Goal: Task Accomplishment & Management: Manage account settings

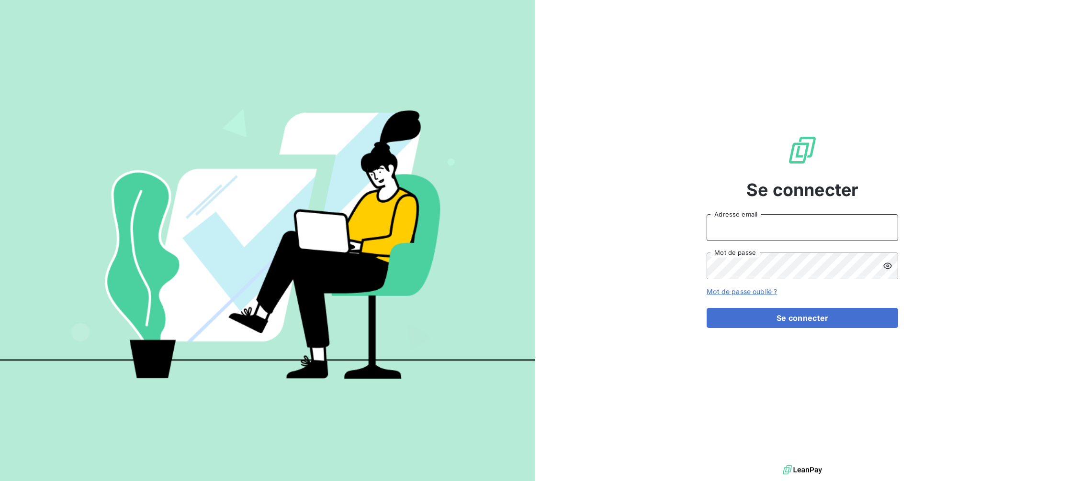
type input "[EMAIL_ADDRESS][DOMAIN_NAME]"
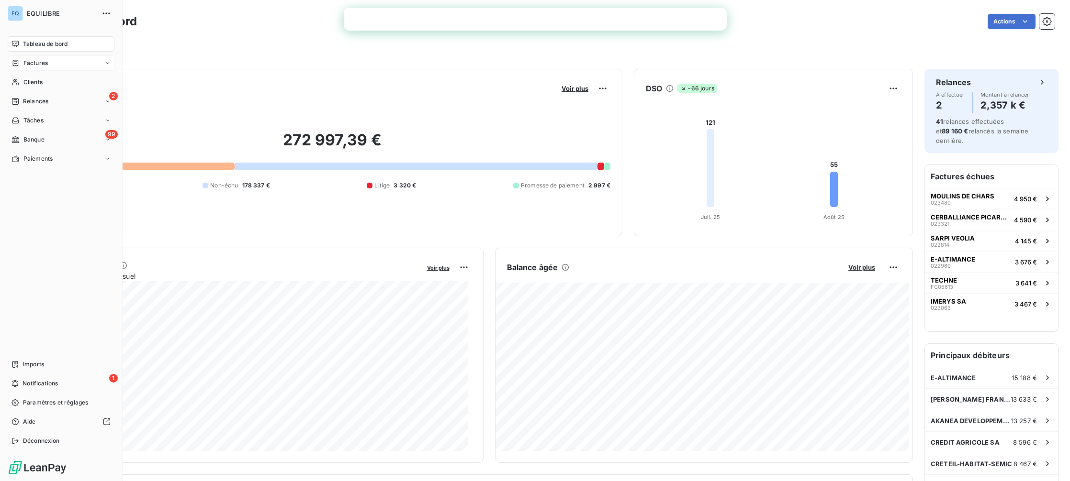
click at [22, 60] on div "Factures" at bounding box center [29, 63] width 36 height 9
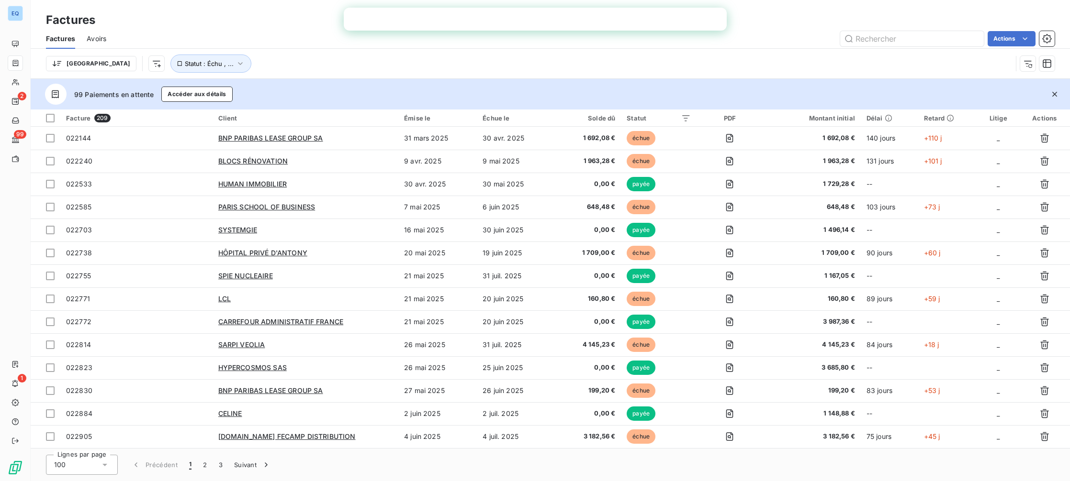
click at [1056, 90] on icon "button" at bounding box center [1055, 95] width 10 height 10
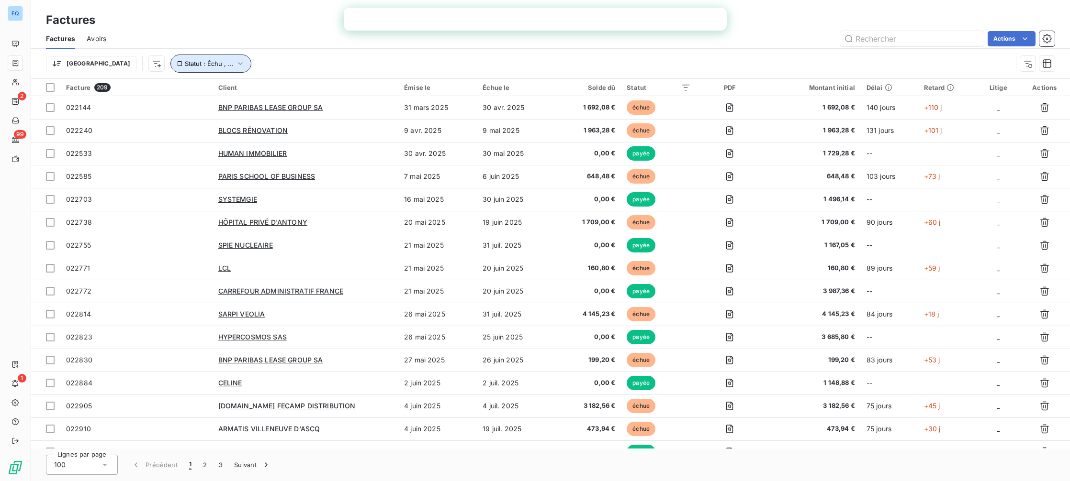
click at [235, 66] on icon "button" at bounding box center [240, 64] width 10 height 10
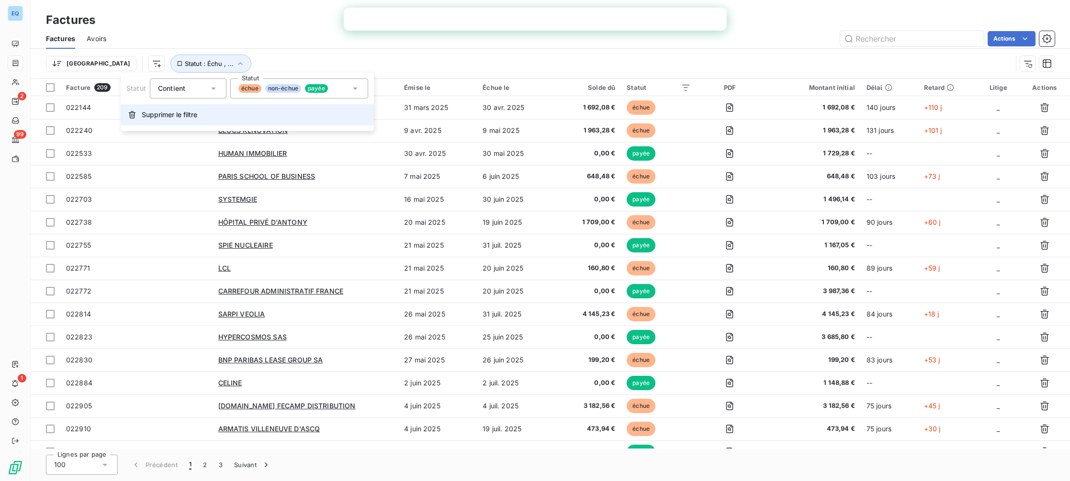
click at [142, 114] on span "Supprimer le filtre" at bounding box center [170, 115] width 56 height 10
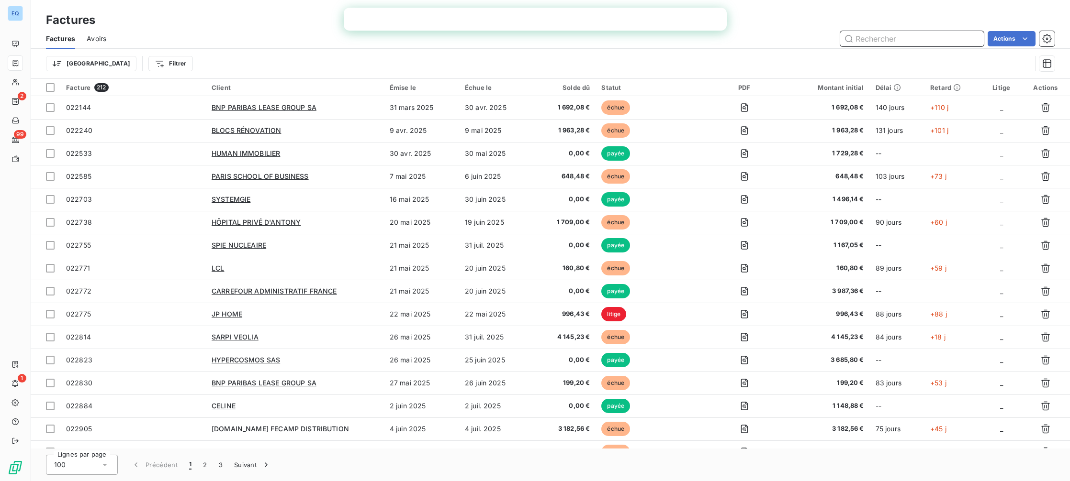
click at [881, 44] on input "text" at bounding box center [912, 38] width 144 height 15
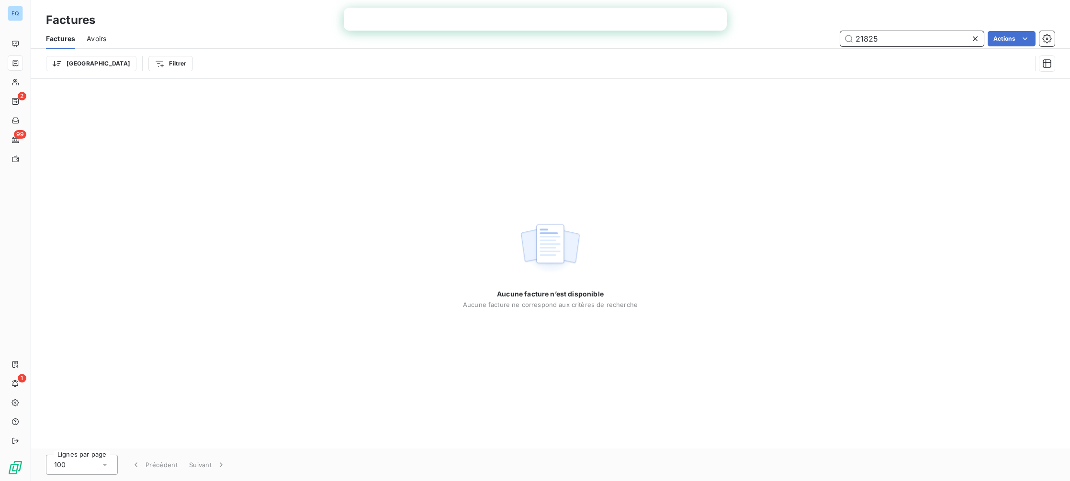
drag, startPoint x: 905, startPoint y: 36, endPoint x: 794, endPoint y: 38, distance: 111.5
click at [794, 40] on div "21825 Actions" at bounding box center [586, 38] width 937 height 15
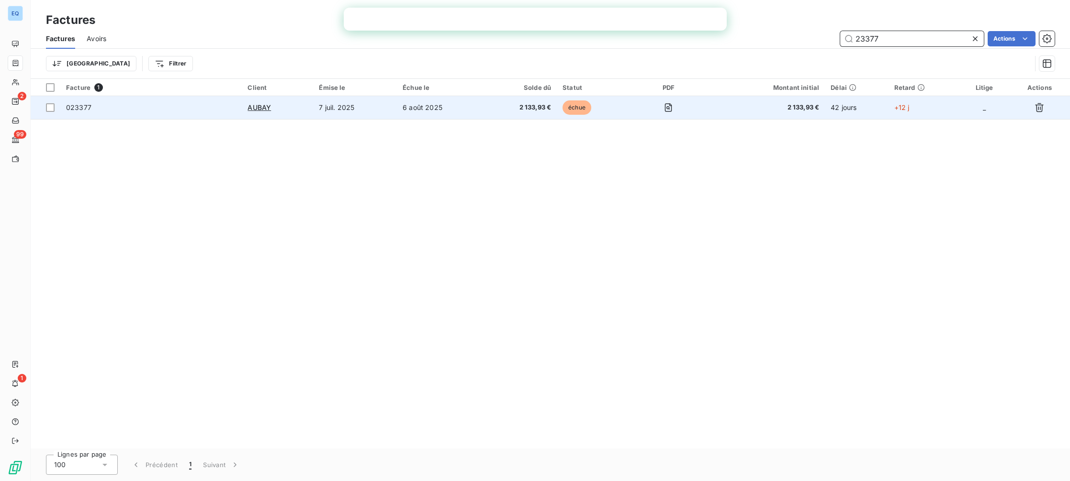
type input "23377"
click at [169, 114] on td "023377" at bounding box center [150, 107] width 181 height 23
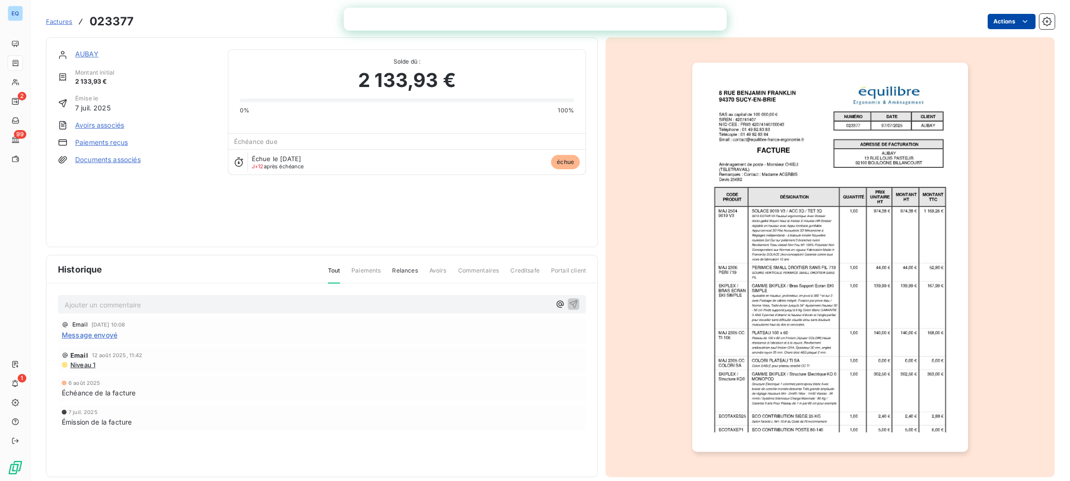
click at [1006, 17] on html "EQ 2 99 1 Factures 023377 Actions AUBAY Montant initial 2 133,93 € Émise le 7 j…" at bounding box center [535, 240] width 1070 height 481
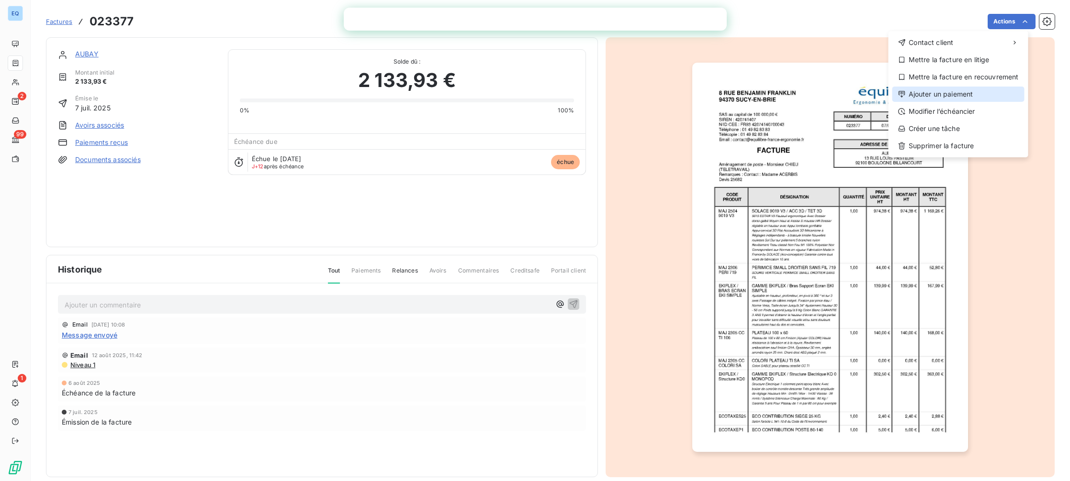
click at [963, 90] on div "Ajouter un paiement" at bounding box center [958, 94] width 132 height 15
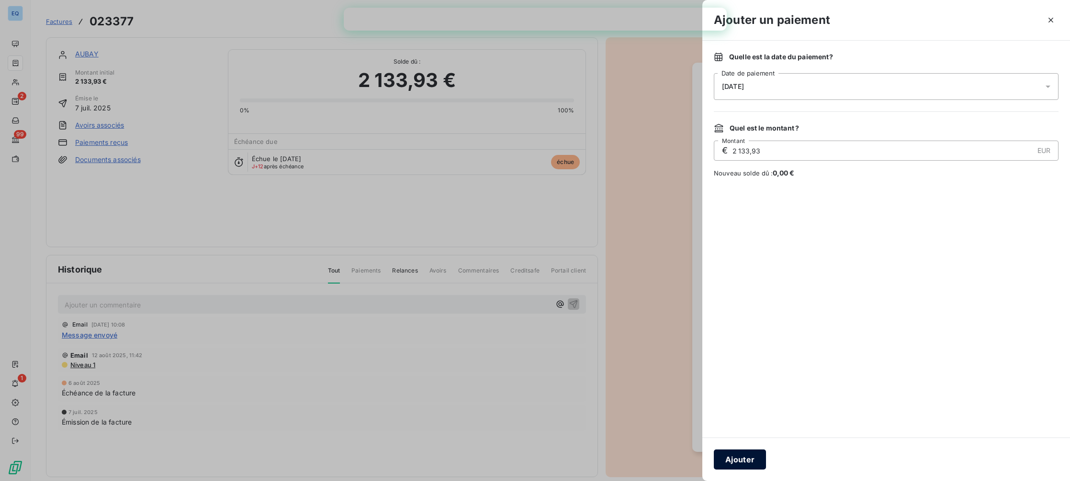
click at [749, 459] on button "Ajouter" at bounding box center [740, 460] width 52 height 20
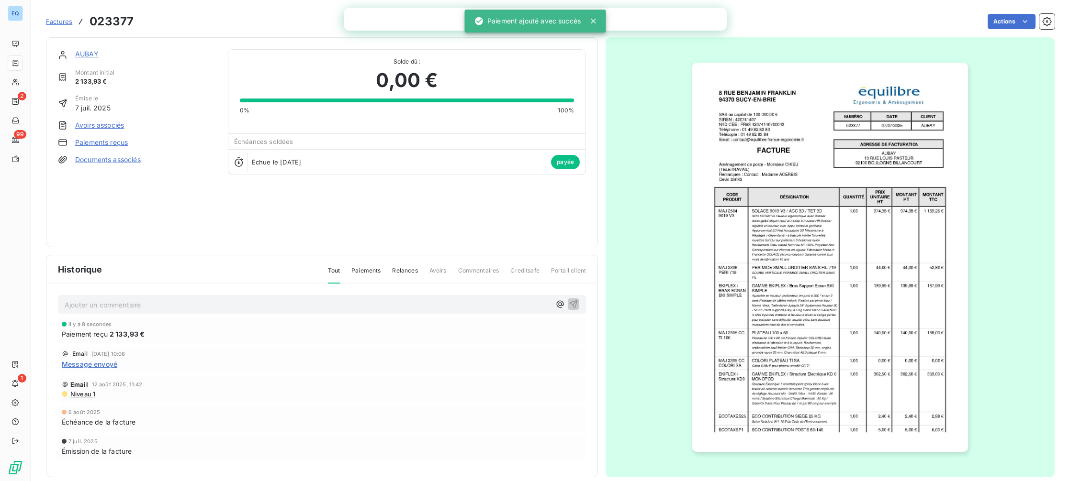
click at [64, 20] on span "Factures" at bounding box center [59, 22] width 26 height 8
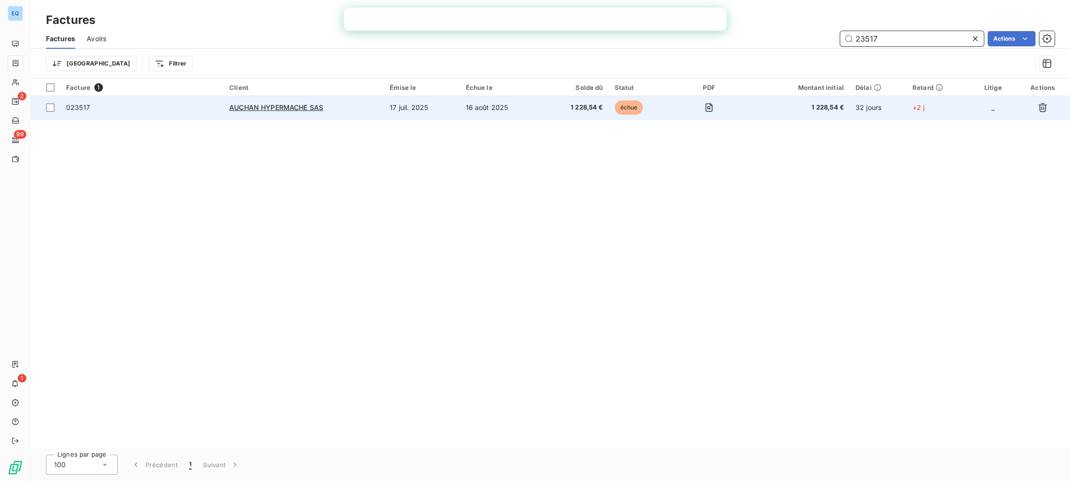
type input "23517"
click at [374, 111] on div "AUCHAN HYPERMACHE SAS" at bounding box center [303, 108] width 149 height 10
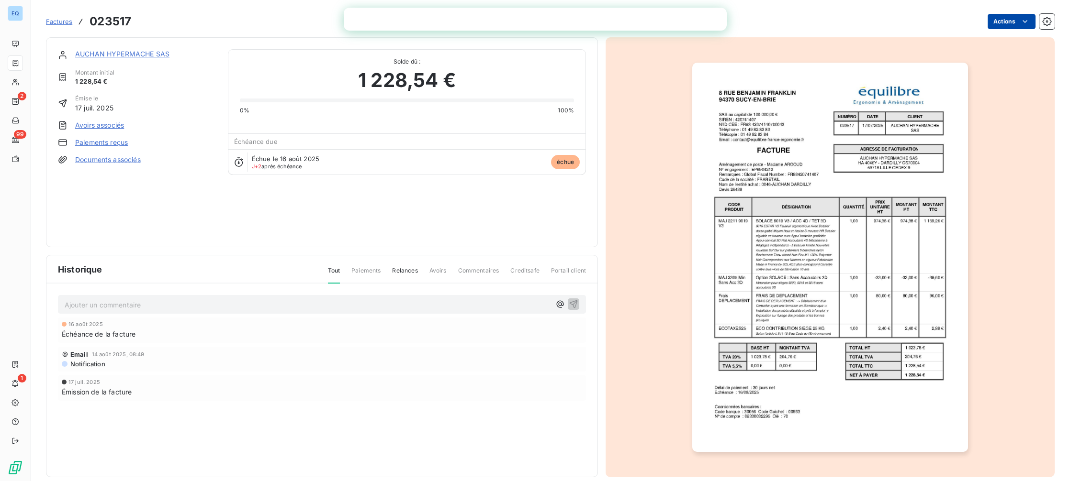
click at [1010, 23] on html "EQ 2 99 1 Factures 023517 Actions AUCHAN HYPERMACHE SAS Montant initial 1 228,5…" at bounding box center [535, 240] width 1070 height 481
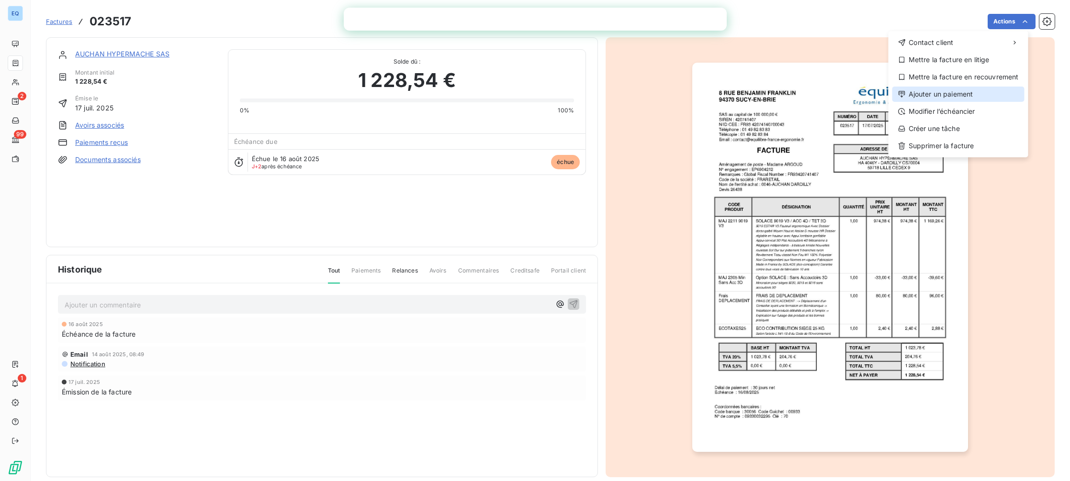
click at [957, 92] on div "Ajouter un paiement" at bounding box center [958, 94] width 132 height 15
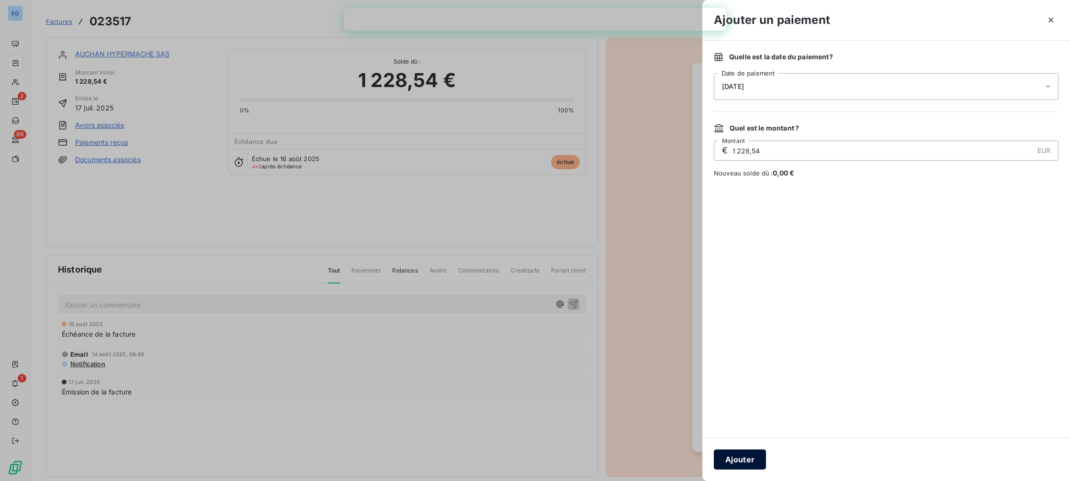
click at [751, 453] on button "Ajouter" at bounding box center [740, 460] width 52 height 20
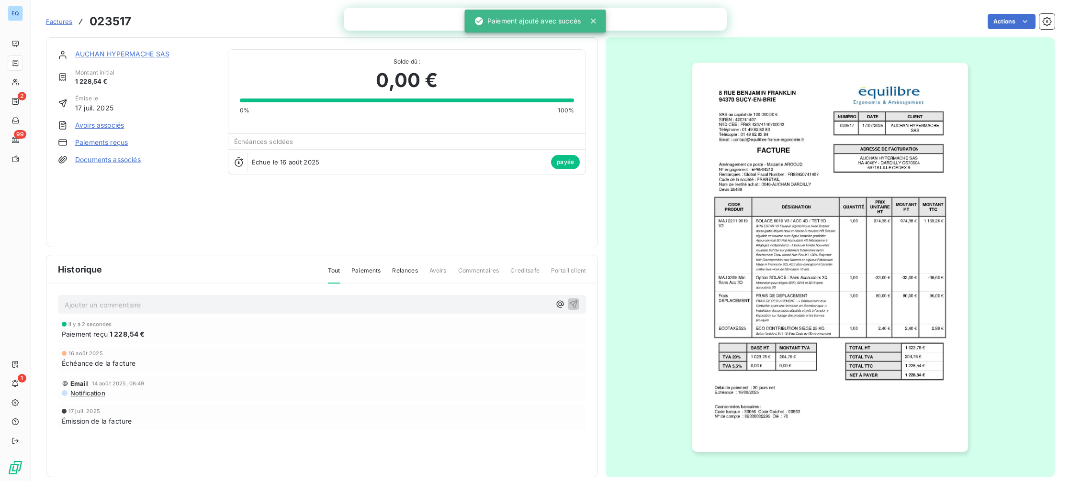
click at [61, 21] on span "Factures" at bounding box center [59, 22] width 26 height 8
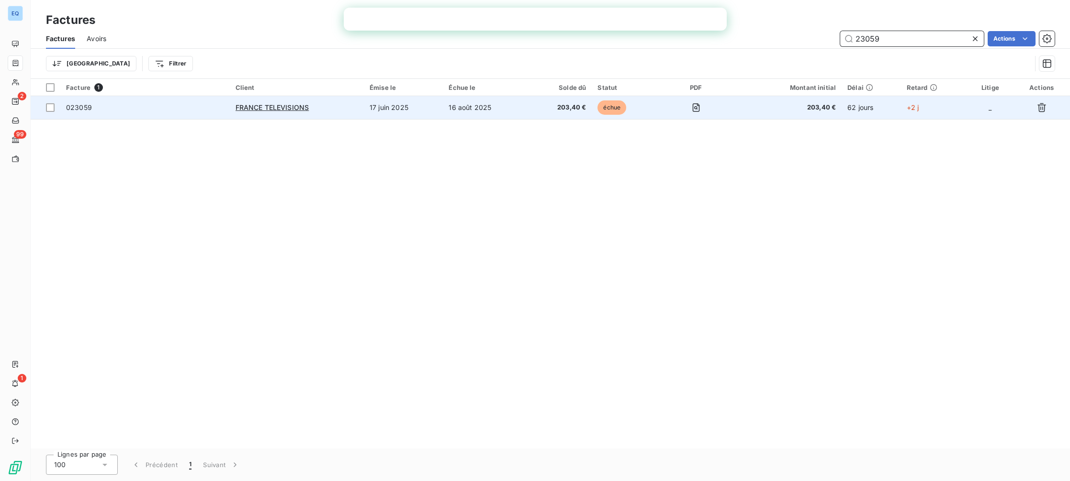
type input "23059"
click at [326, 104] on div "FRANCE TELEVISIONS" at bounding box center [296, 108] width 123 height 10
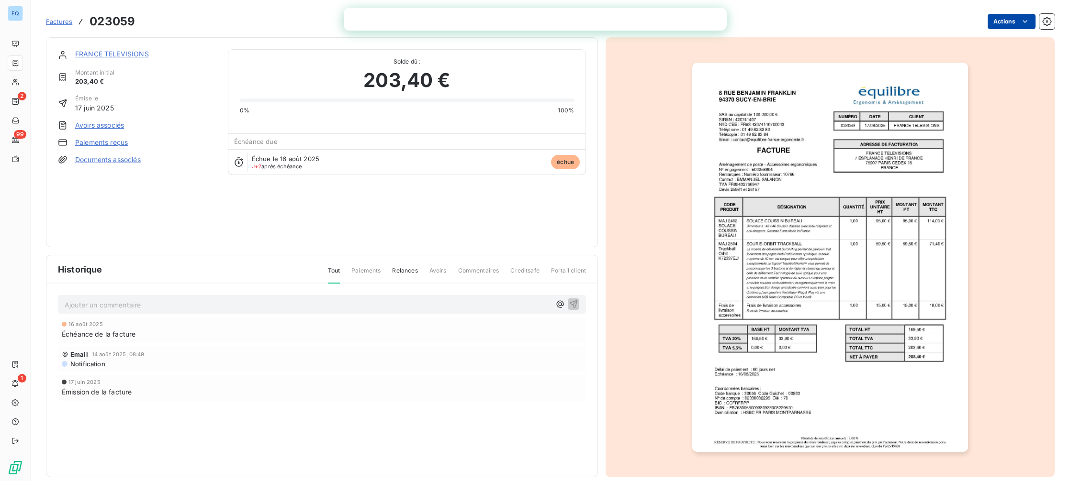
click at [1002, 20] on html "EQ 2 99 1 Factures 023059 Actions FRANCE TELEVISIONS Montant initial 203,40 € É…" at bounding box center [535, 240] width 1070 height 481
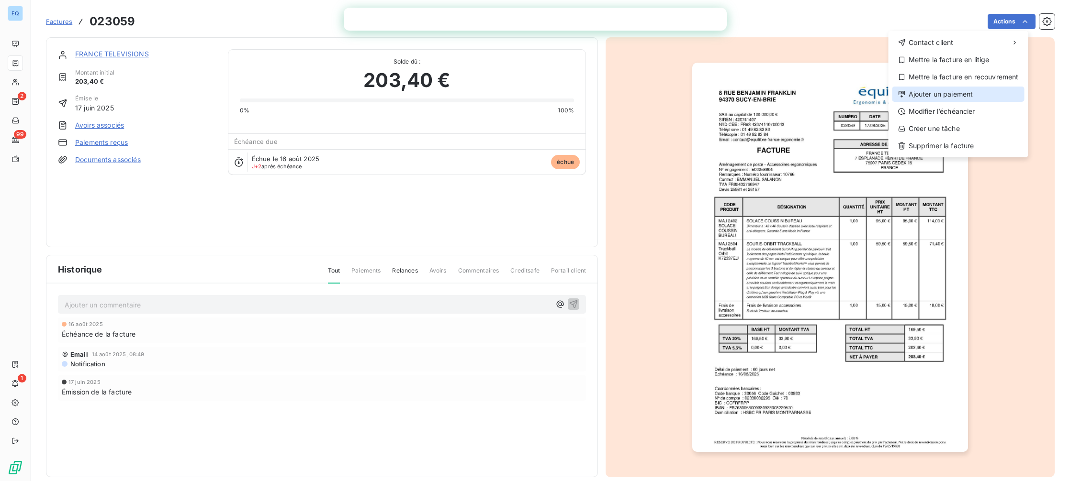
click at [943, 95] on div "Ajouter un paiement" at bounding box center [958, 94] width 132 height 15
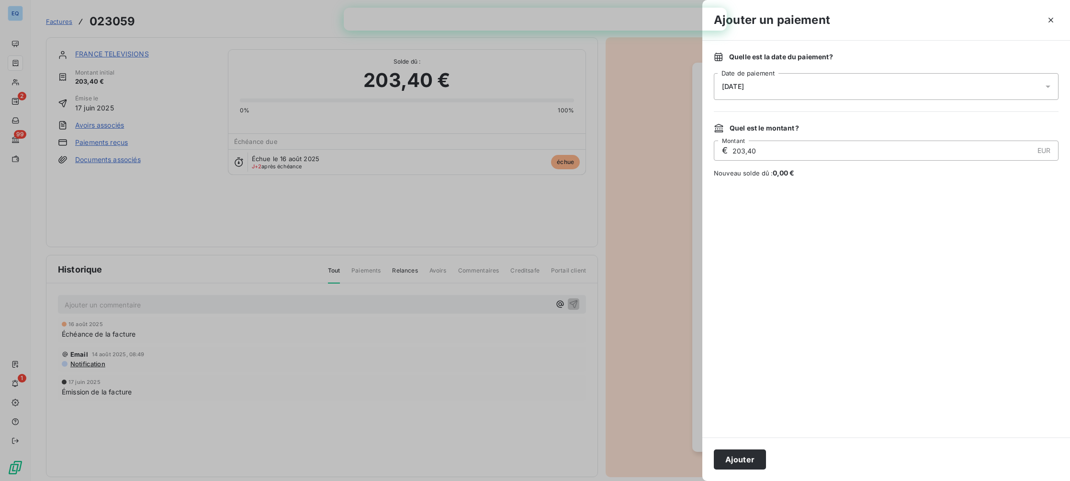
click at [724, 458] on button "Ajouter" at bounding box center [740, 460] width 52 height 20
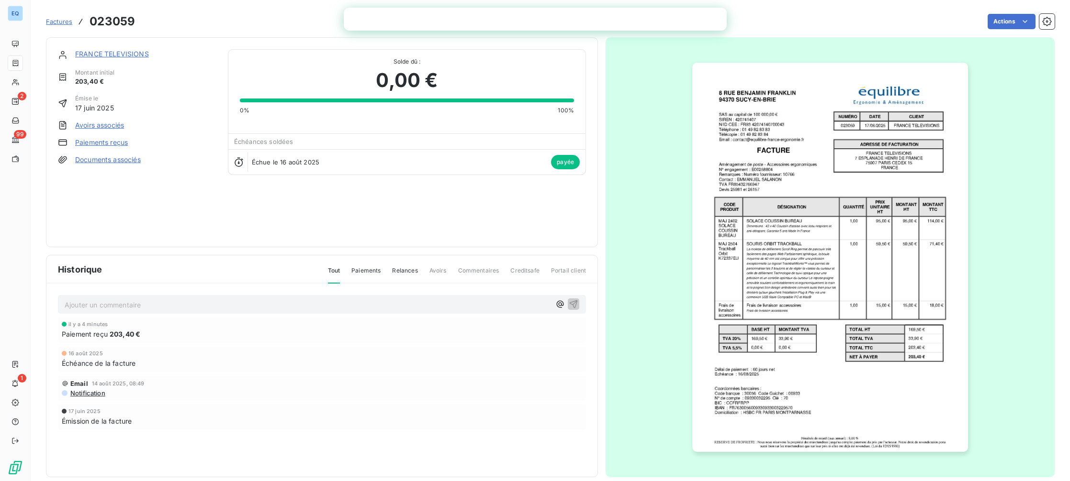
click at [56, 22] on span "Factures" at bounding box center [59, 22] width 26 height 8
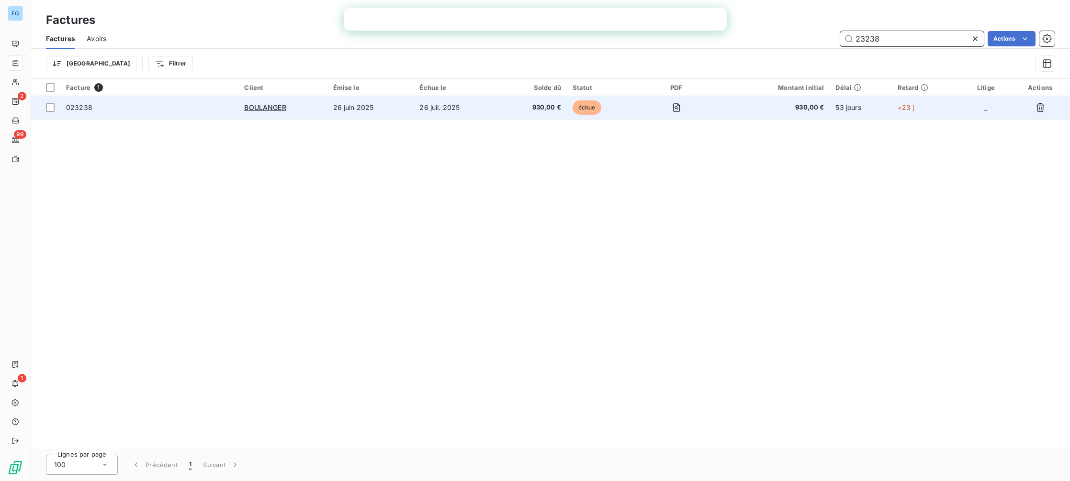
type input "23238"
click at [305, 109] on div "BOULANGER" at bounding box center [282, 108] width 77 height 10
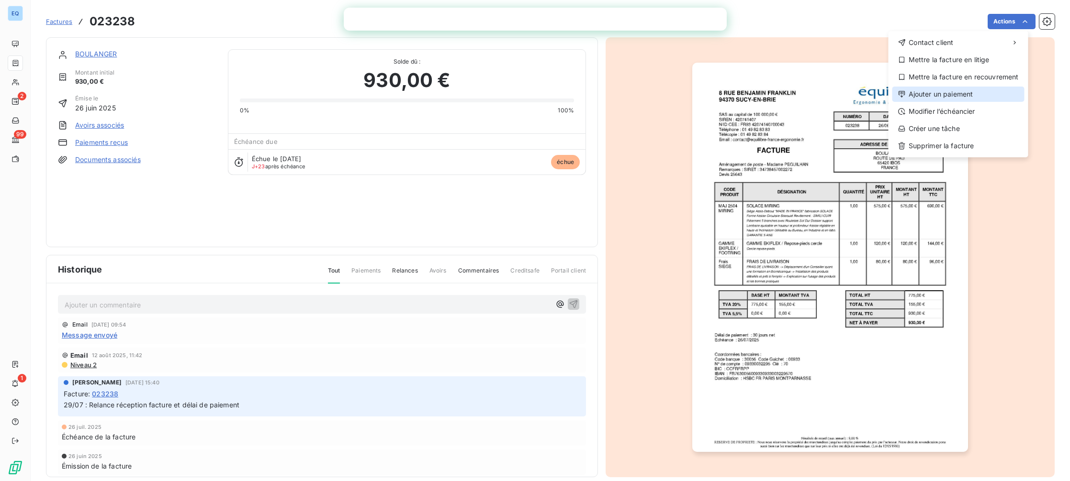
click at [938, 89] on div "Ajouter un paiement" at bounding box center [958, 94] width 132 height 15
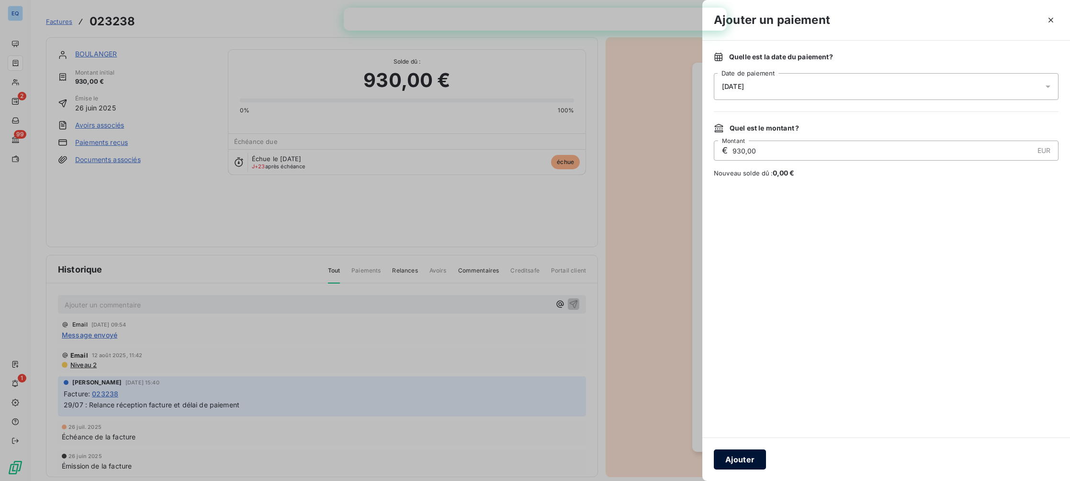
click at [748, 461] on button "Ajouter" at bounding box center [740, 460] width 52 height 20
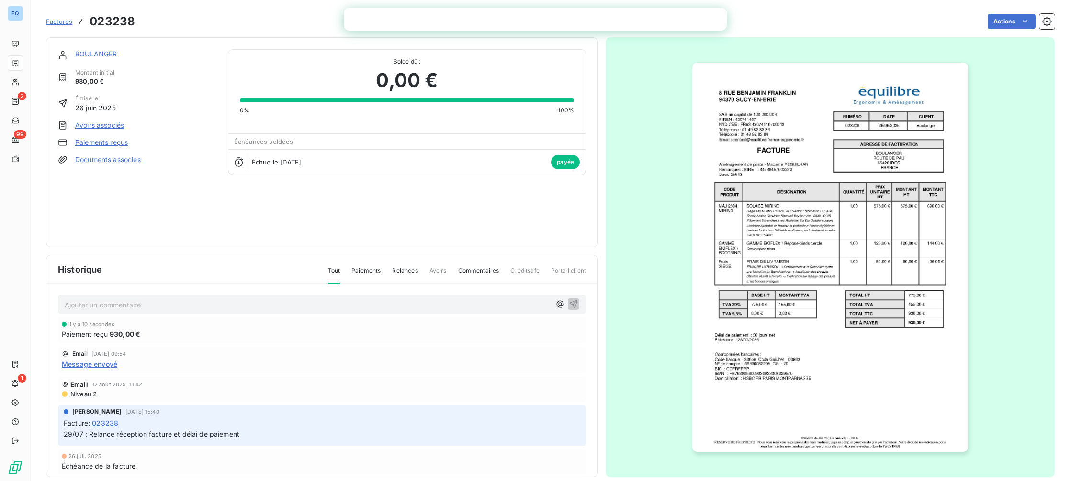
click at [59, 23] on span "Factures" at bounding box center [59, 22] width 26 height 8
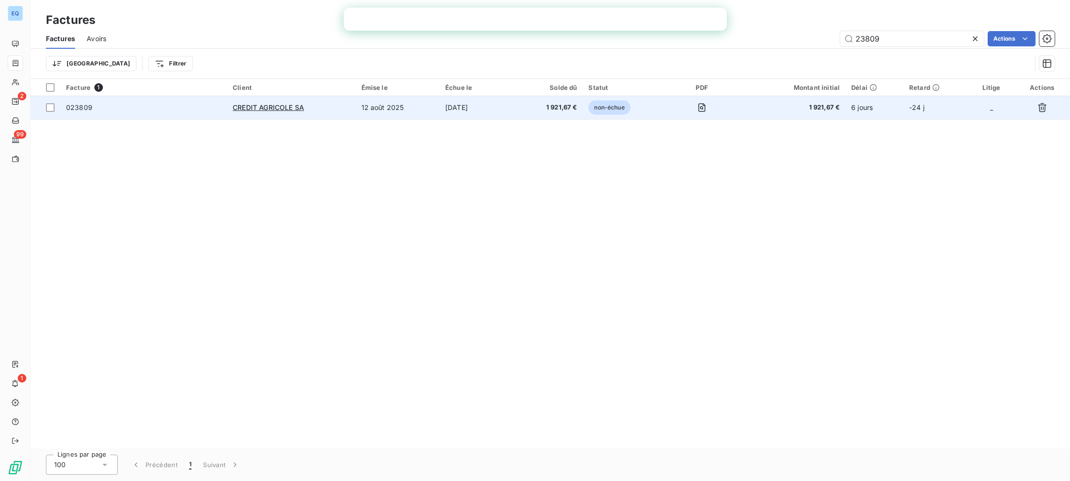
type input "23809"
click at [321, 103] on div "CREDIT AGRICOLE SA" at bounding box center [291, 108] width 117 height 10
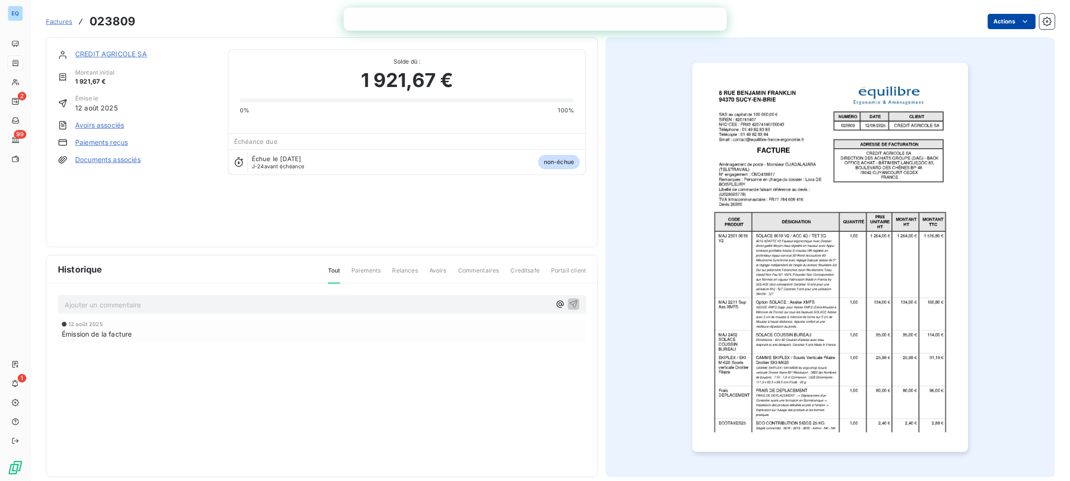
click at [1009, 26] on html "EQ 2 99 1 Factures 023809 Actions CREDIT AGRICOLE SA Montant initial 1 921,67 €…" at bounding box center [535, 240] width 1070 height 481
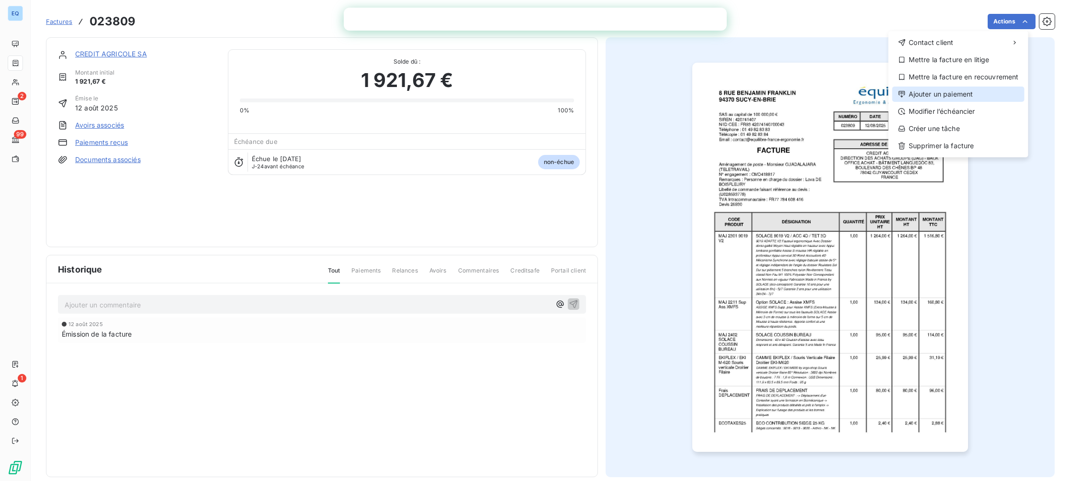
click at [919, 93] on div "Ajouter un paiement" at bounding box center [958, 94] width 132 height 15
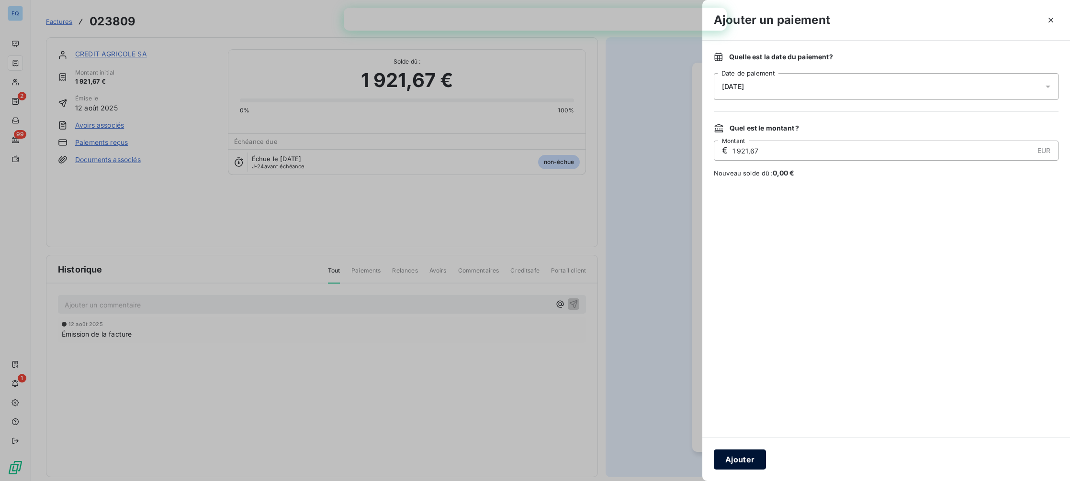
click at [727, 460] on button "Ajouter" at bounding box center [740, 460] width 52 height 20
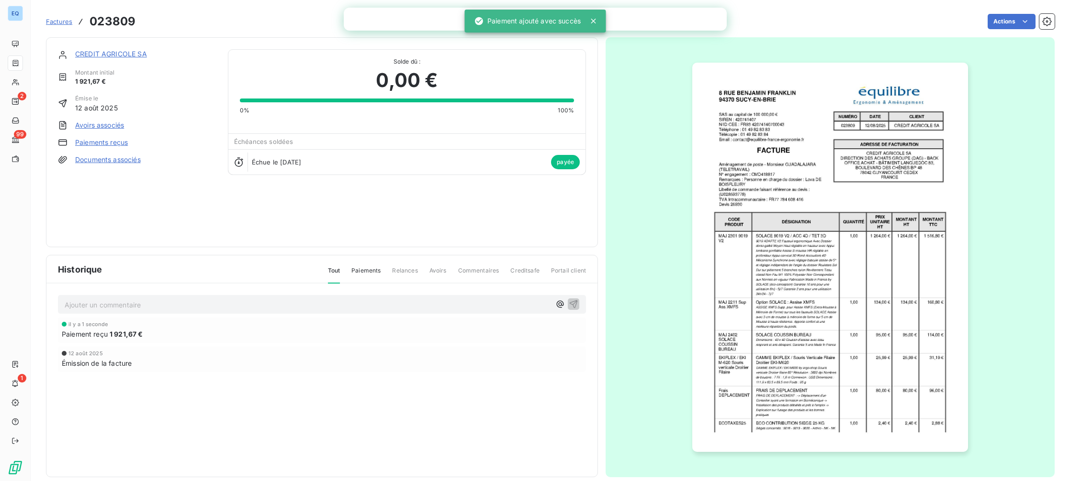
click at [65, 22] on span "Factures" at bounding box center [59, 22] width 26 height 8
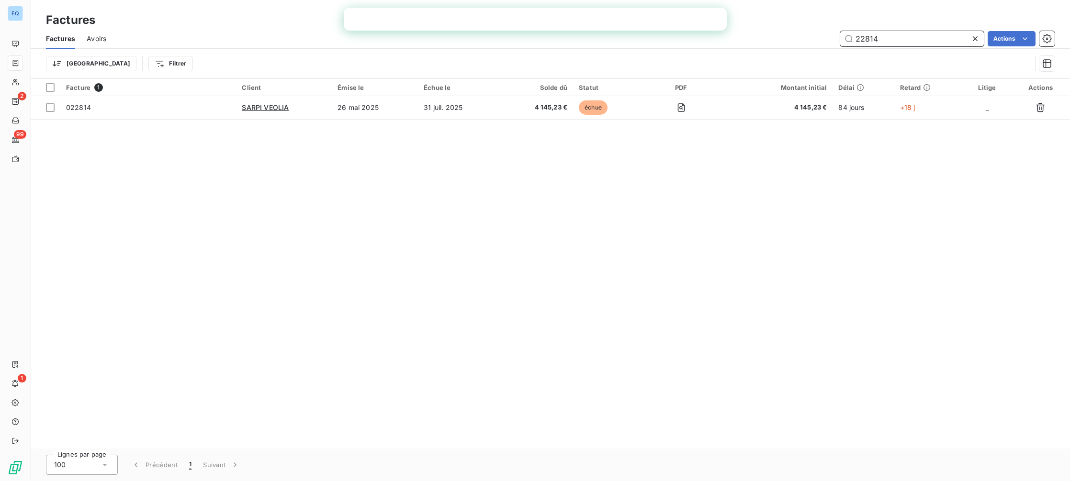
type input "22814"
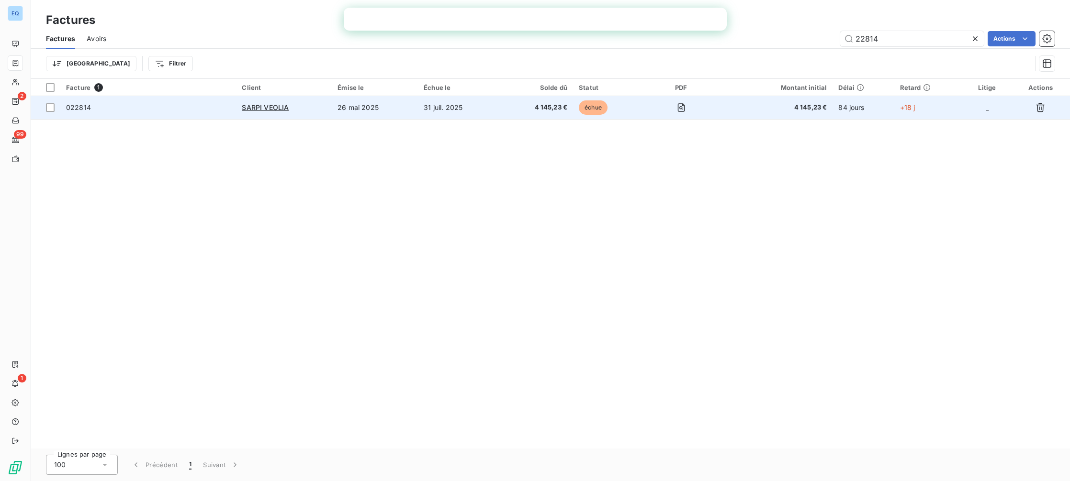
click at [696, 112] on td at bounding box center [681, 107] width 77 height 23
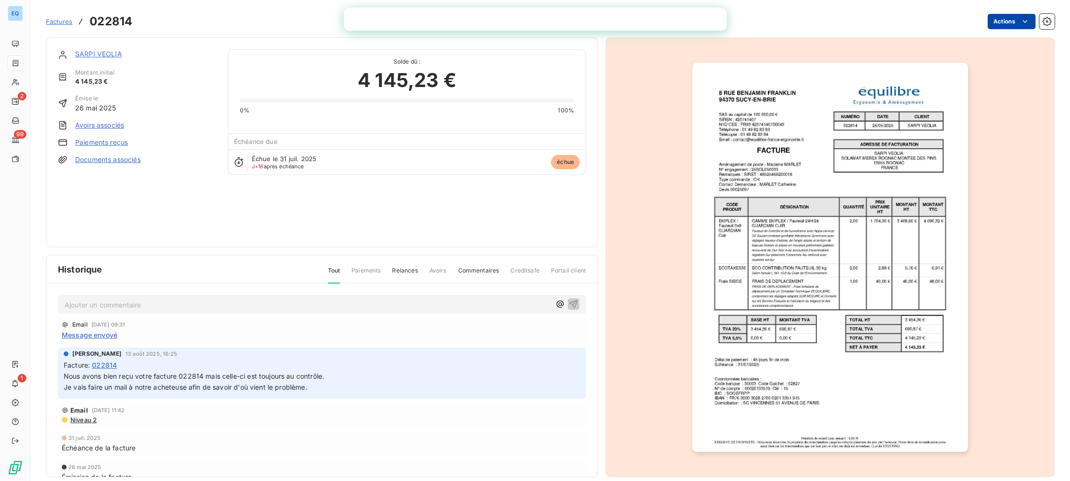
click at [999, 22] on html "EQ 2 99 1 Factures 022814 Actions SARPI VEOLIA Montant initial 4 145,23 € Émise…" at bounding box center [535, 240] width 1070 height 481
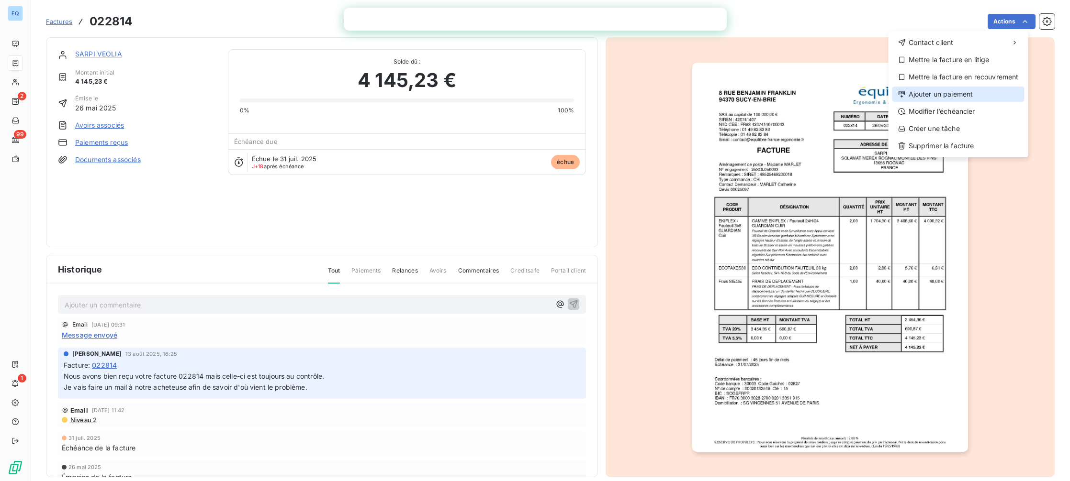
click at [939, 99] on div "Ajouter un paiement" at bounding box center [958, 94] width 132 height 15
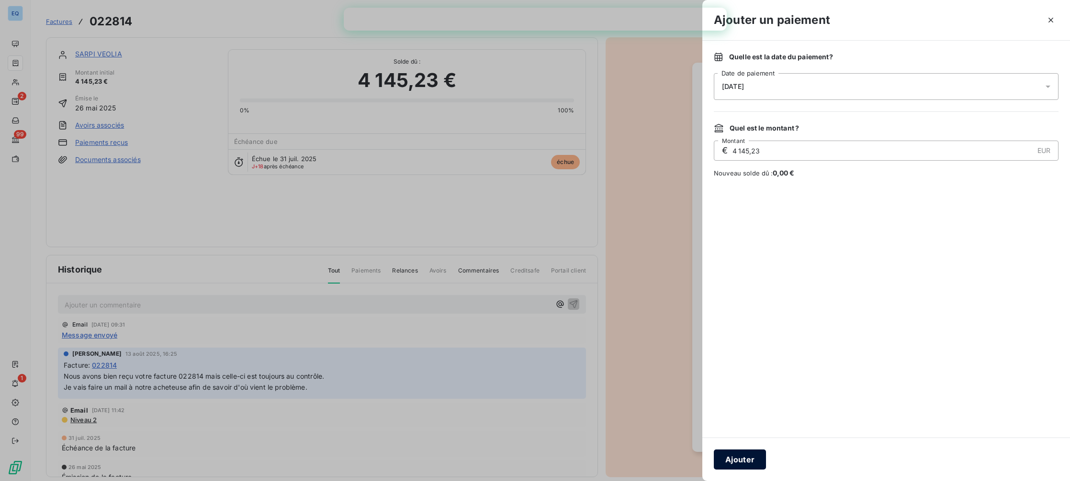
click at [749, 459] on button "Ajouter" at bounding box center [740, 460] width 52 height 20
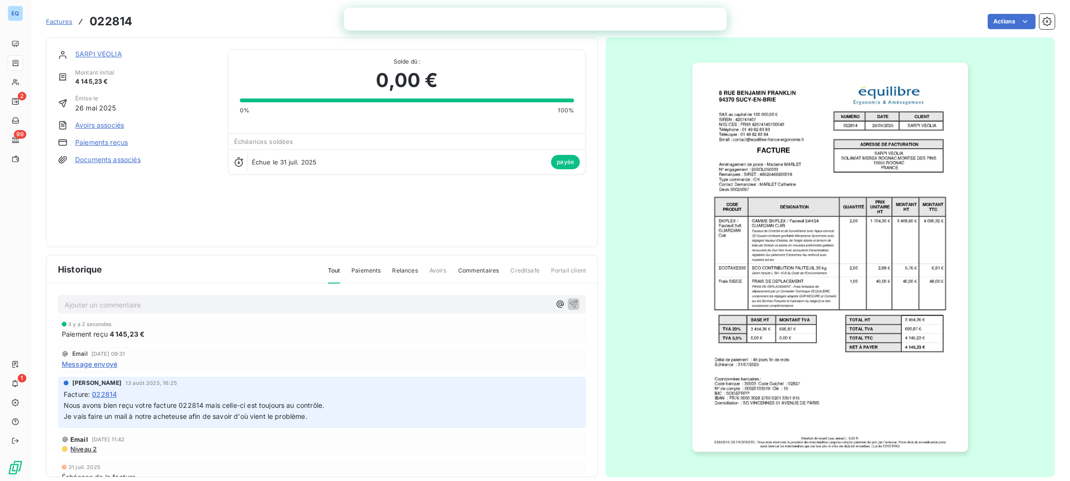
click at [62, 22] on span "Factures" at bounding box center [59, 22] width 26 height 8
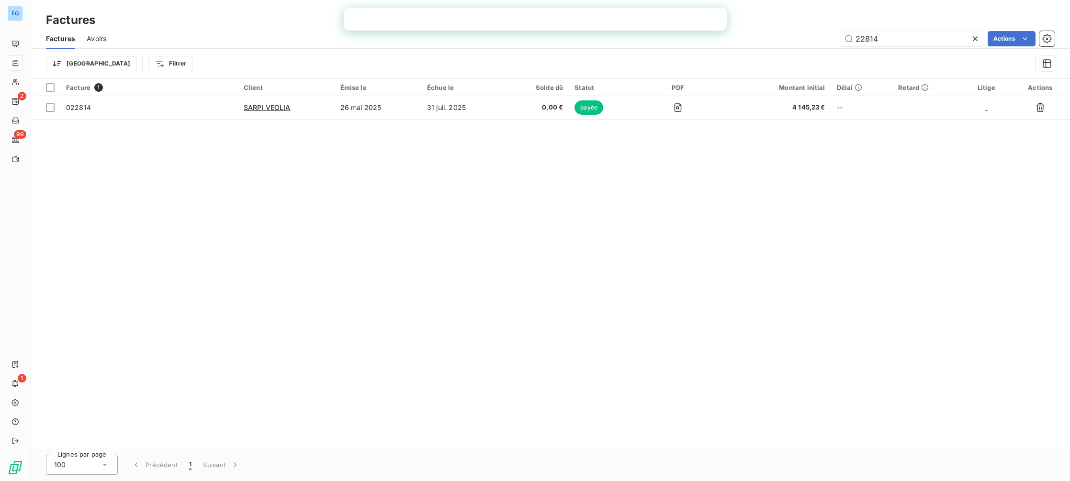
drag, startPoint x: 883, startPoint y: 37, endPoint x: 814, endPoint y: 30, distance: 69.3
click at [816, 30] on div "Factures Avoirs 22814 Actions" at bounding box center [550, 39] width 1039 height 20
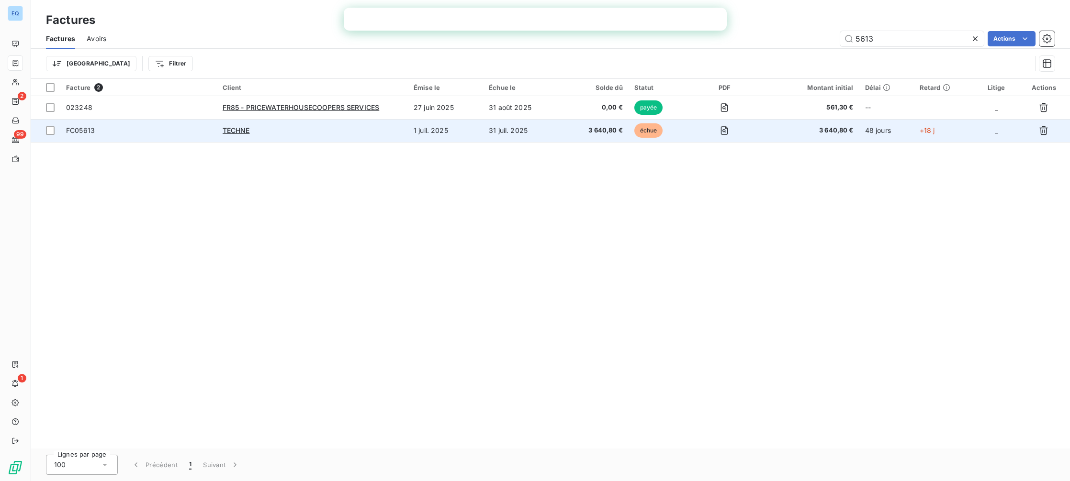
type input "5613"
click at [329, 131] on div "TECHNE" at bounding box center [312, 131] width 179 height 10
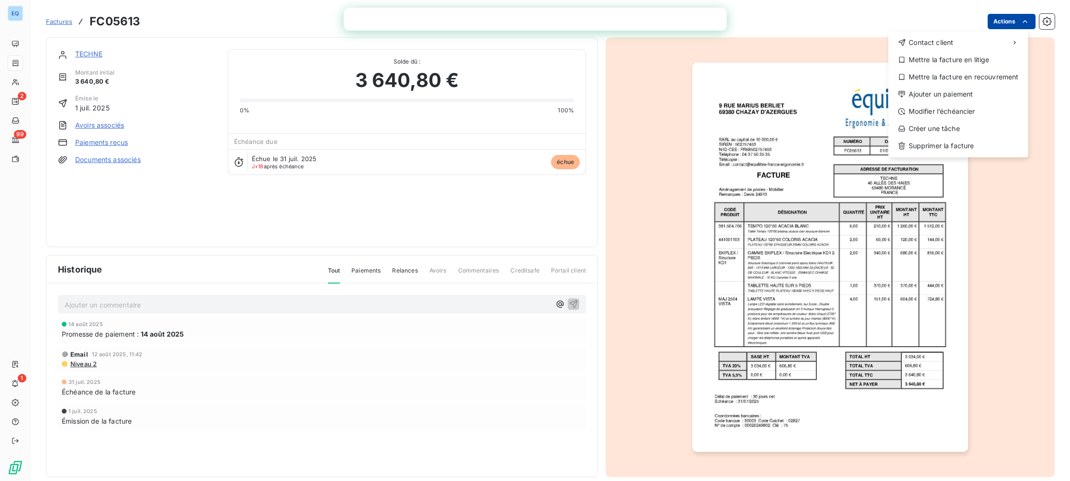
click at [1006, 22] on html "EQ 2 99 1 Factures FC05613 Actions Contact client Mettre la facture en litige M…" at bounding box center [535, 240] width 1070 height 481
click at [966, 96] on div "Ajouter un paiement" at bounding box center [958, 94] width 132 height 15
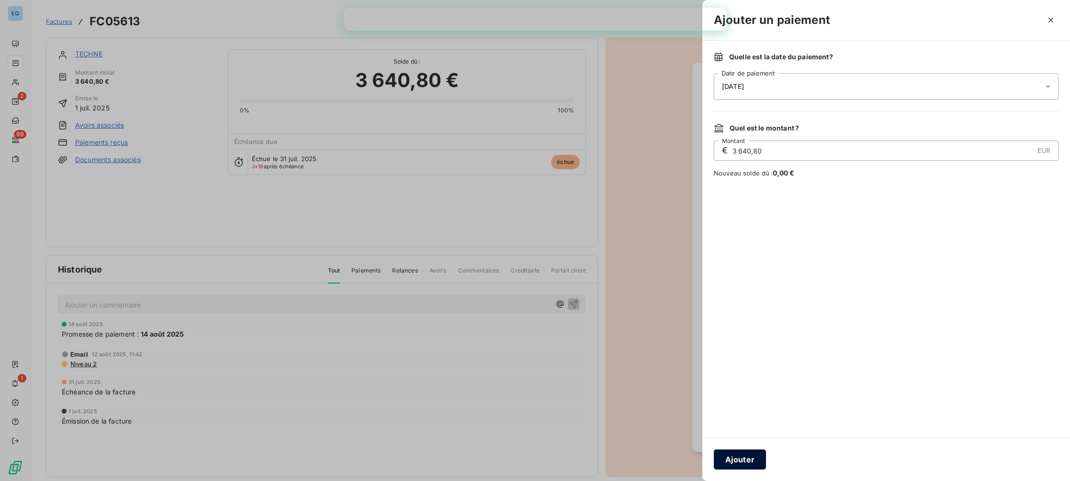
click at [733, 465] on button "Ajouter" at bounding box center [740, 460] width 52 height 20
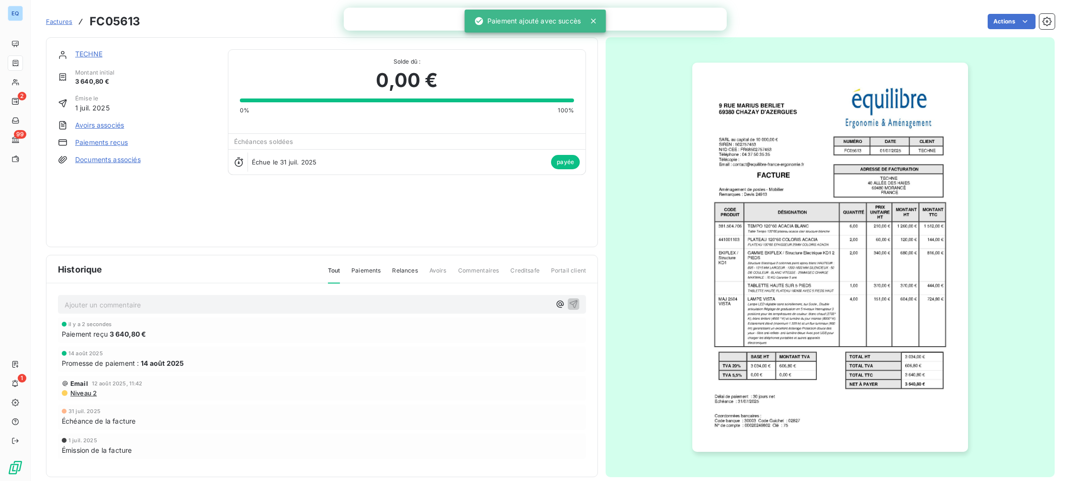
click at [61, 28] on div "Factures FC05613" at bounding box center [93, 21] width 94 height 17
click at [59, 17] on link "Factures" at bounding box center [59, 22] width 26 height 10
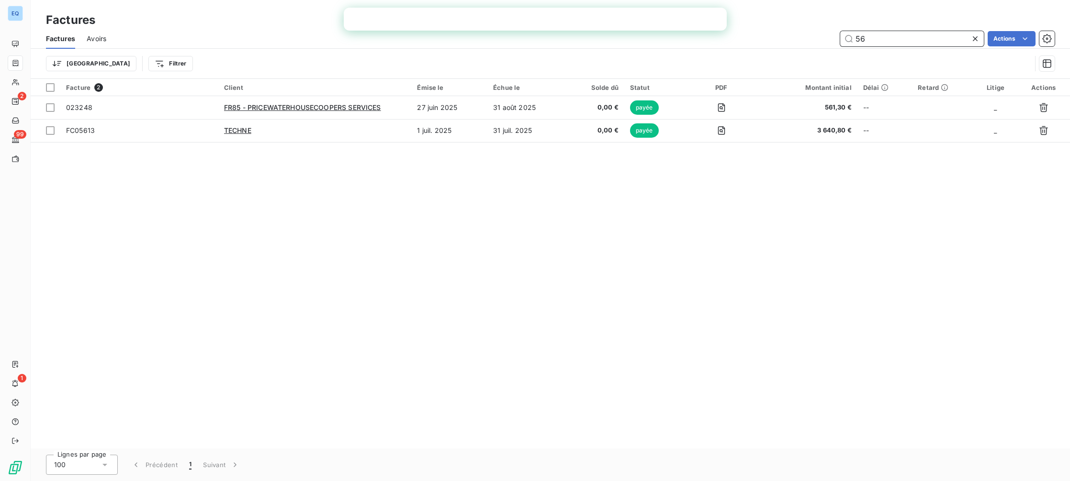
type input "5"
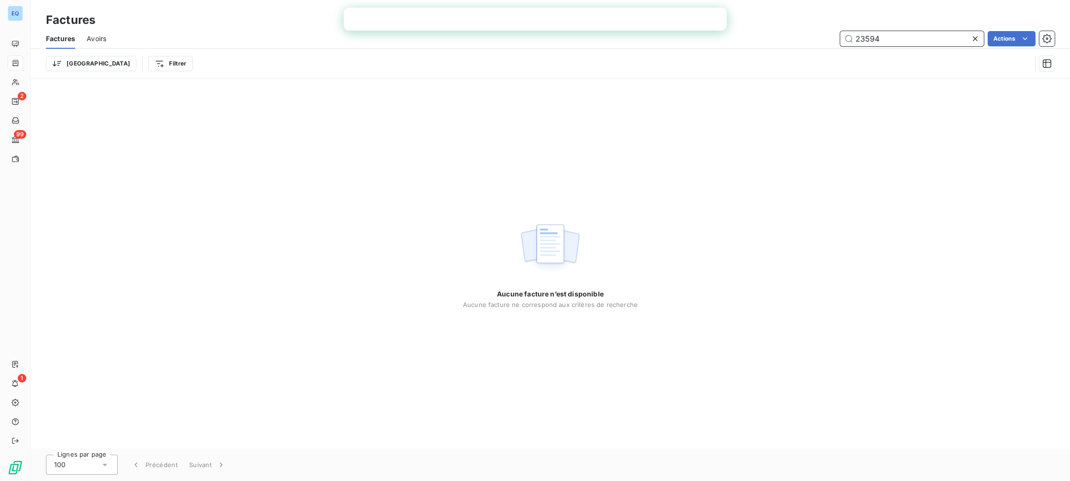
type input "23594"
click at [977, 37] on icon at bounding box center [975, 39] width 10 height 10
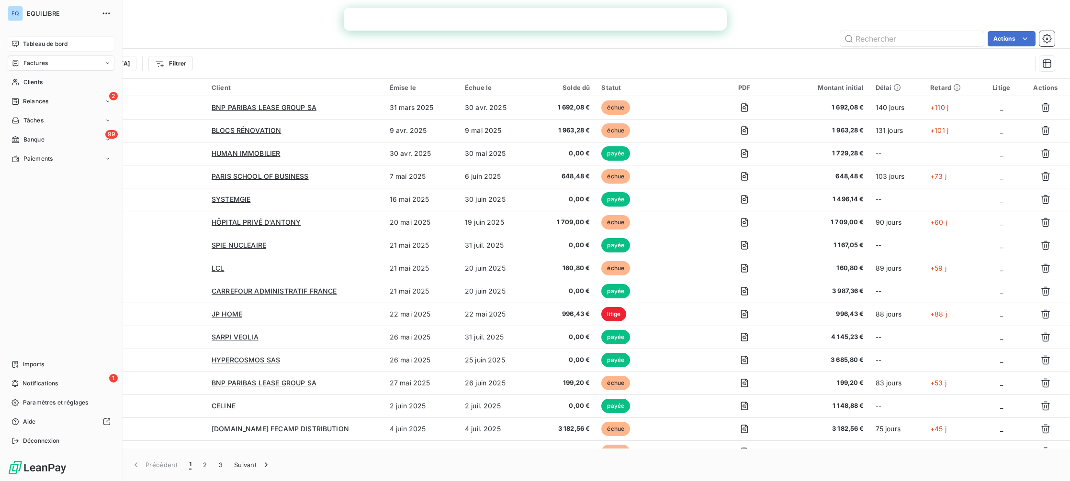
click at [26, 46] on span "Tableau de bord" at bounding box center [45, 44] width 45 height 9
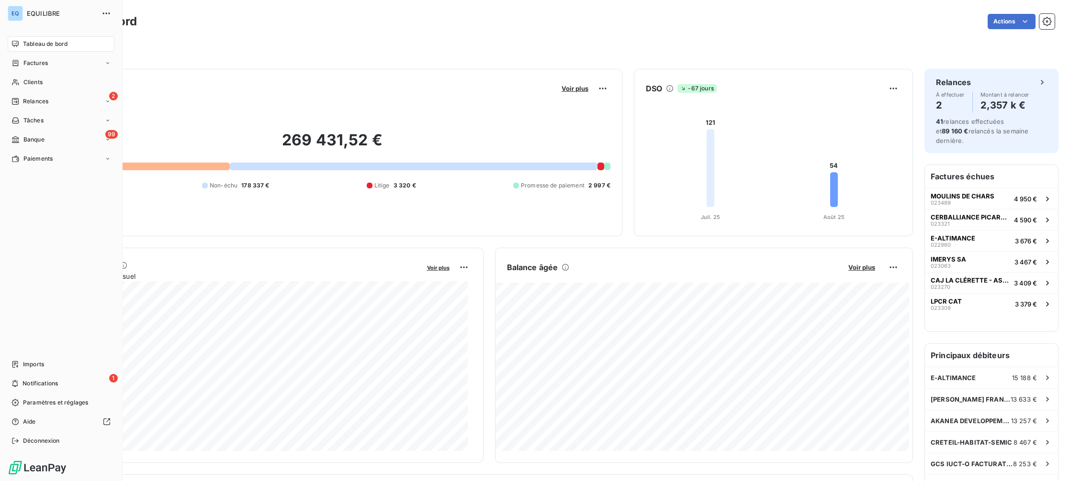
click at [30, 44] on span "Tableau de bord" at bounding box center [45, 44] width 45 height 9
click at [20, 47] on div "Tableau de bord" at bounding box center [61, 43] width 107 height 15
click at [28, 384] on span "Notifications" at bounding box center [39, 384] width 35 height 9
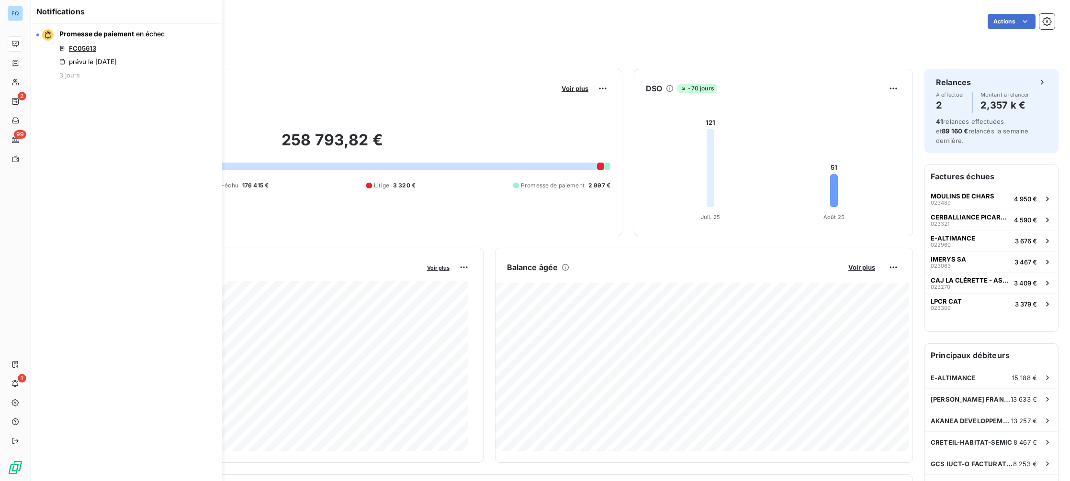
click at [291, 34] on div "Filtrer" at bounding box center [550, 45] width 1008 height 26
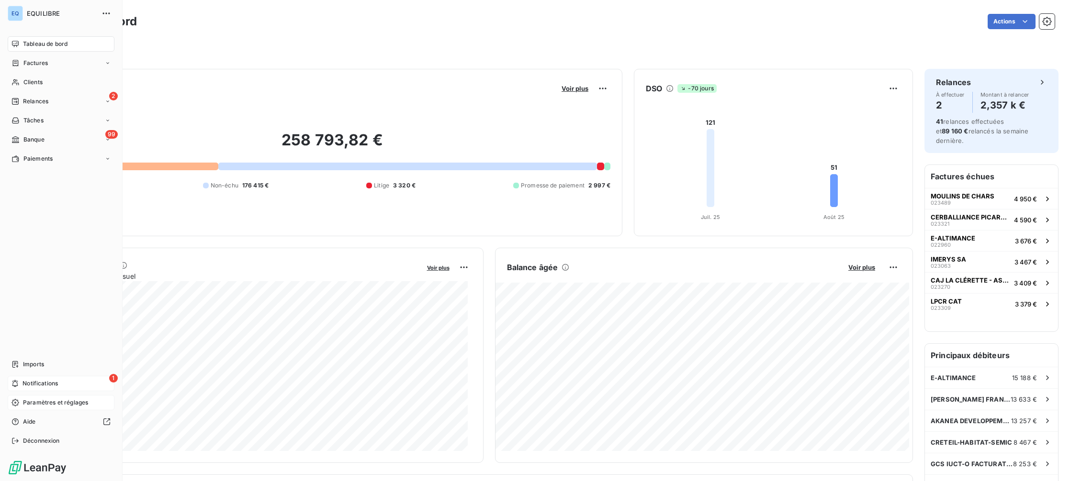
click at [46, 399] on span "Paramètres et réglages" at bounding box center [55, 403] width 65 height 9
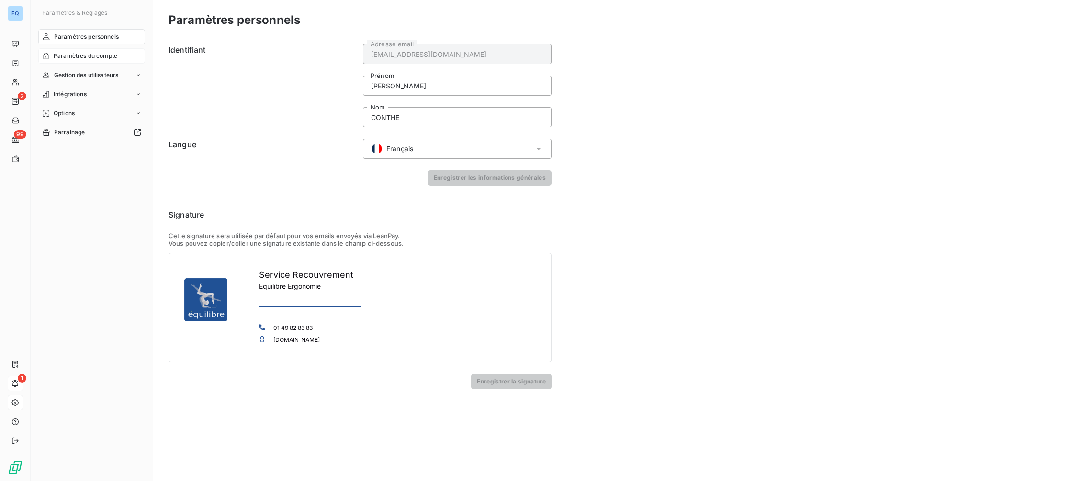
click at [101, 52] on span "Paramètres du compte" at bounding box center [86, 56] width 64 height 9
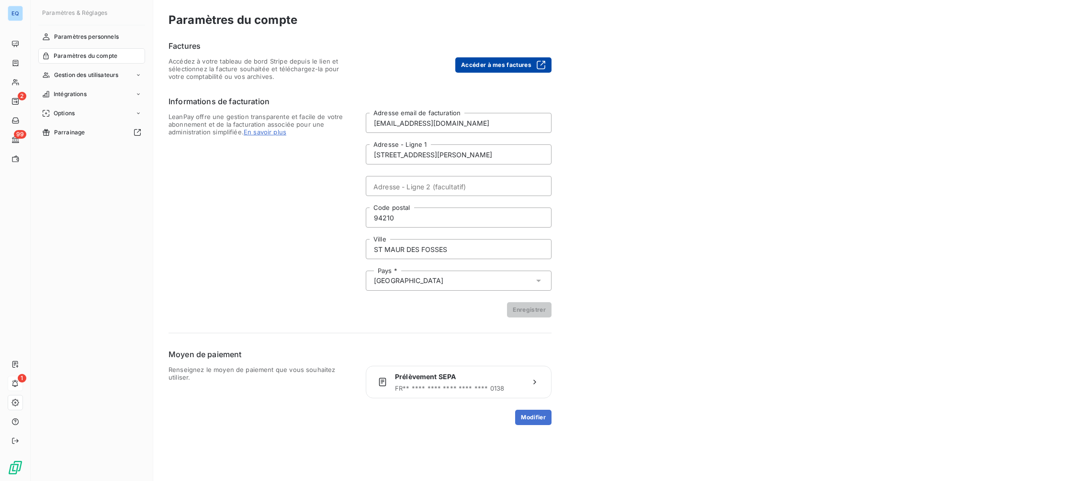
click at [494, 66] on button "Accéder à mes factures" at bounding box center [503, 64] width 96 height 15
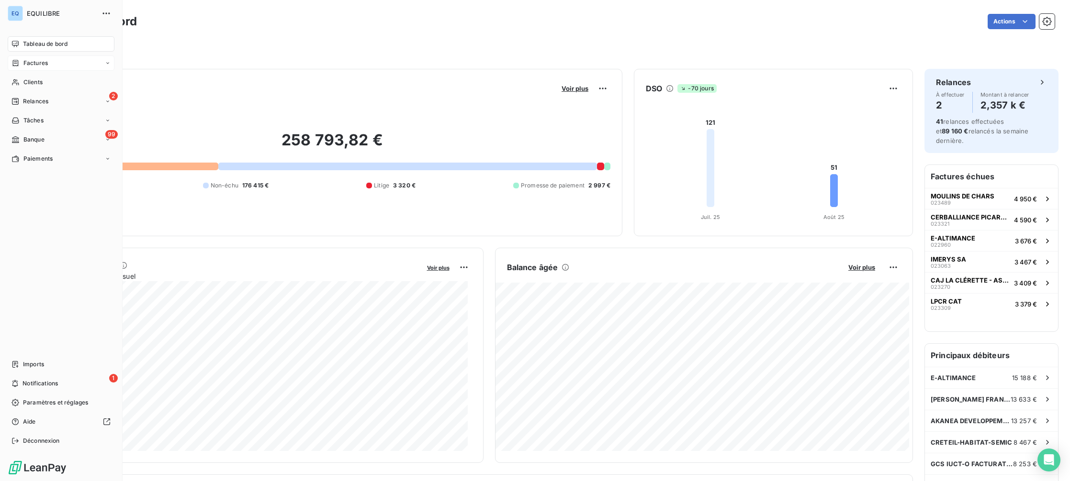
click at [25, 66] on span "Factures" at bounding box center [35, 63] width 24 height 9
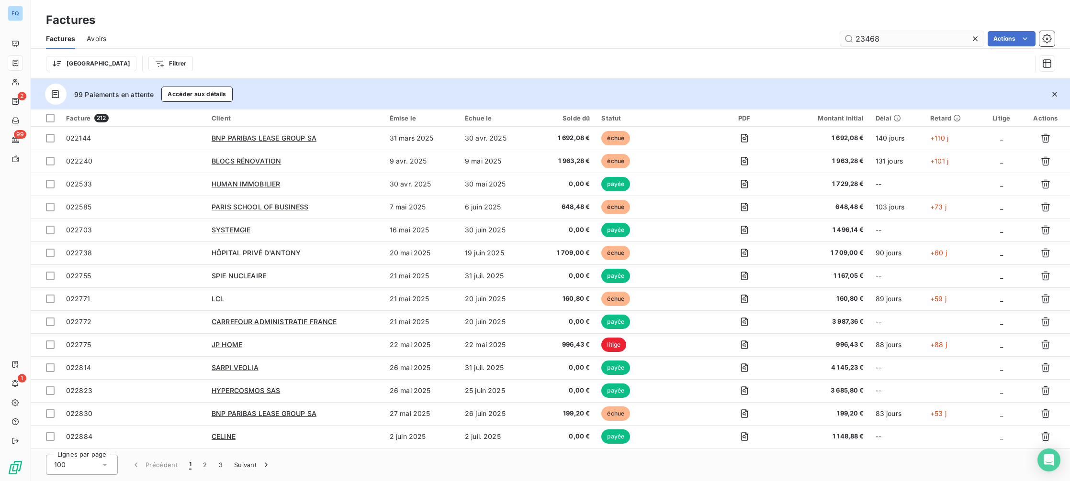
type input "23468"
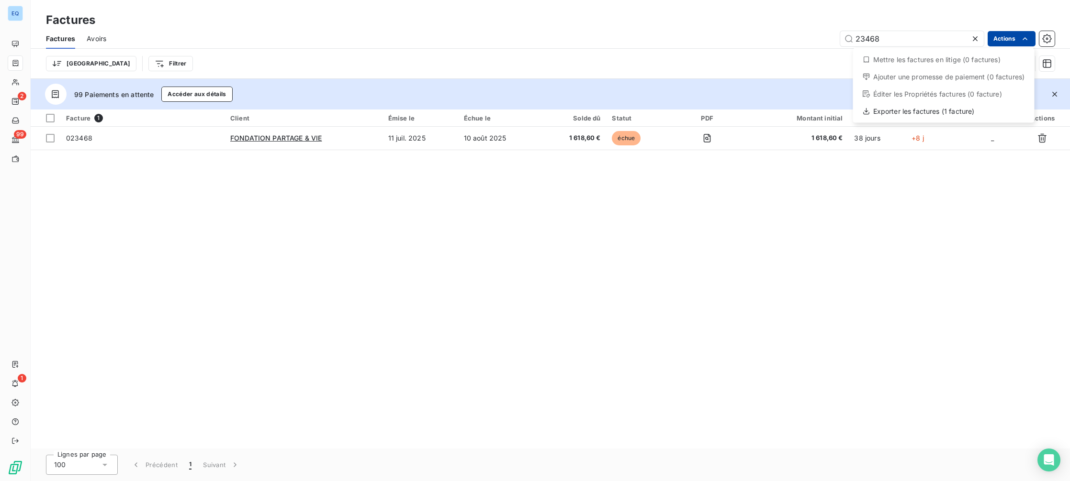
click at [1009, 45] on html "EQ 2 99 1 Factures Factures Avoirs 23468 Actions Mettre les factures en litige …" at bounding box center [535, 240] width 1070 height 481
click at [588, 52] on html "EQ 2 99 1 Factures Factures Avoirs 23468 Actions Mettre les factures en litige …" at bounding box center [535, 240] width 1070 height 481
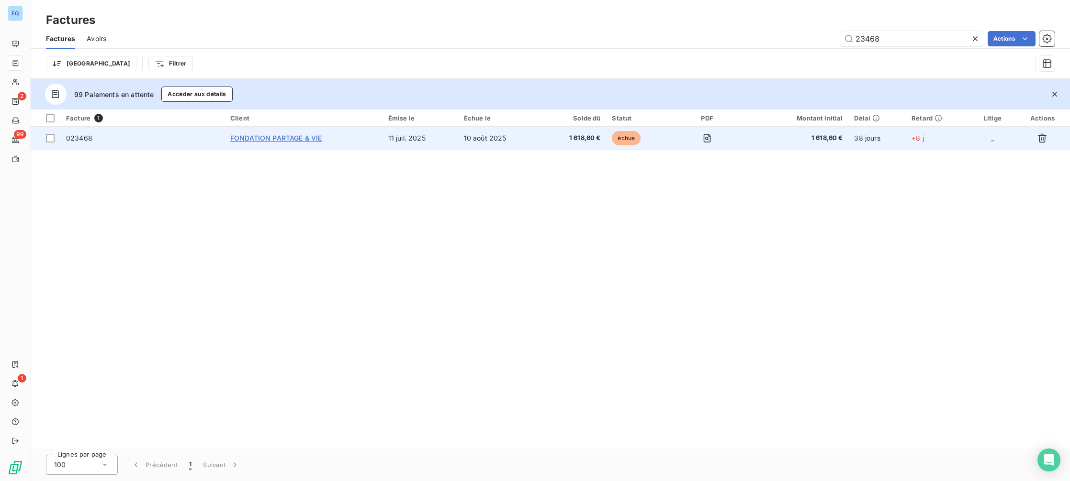
click at [268, 139] on span "FONDATION PARTAGE & VIE" at bounding box center [275, 138] width 91 height 8
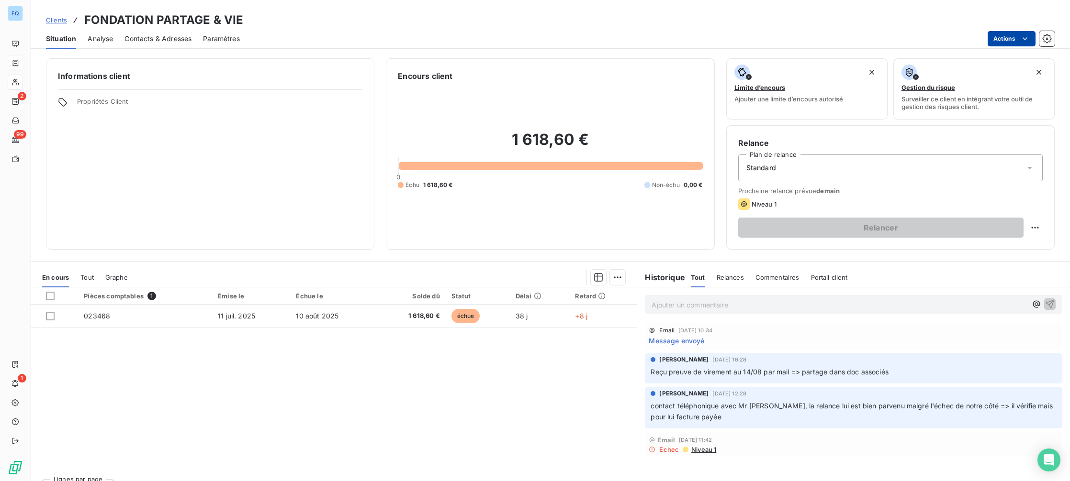
click at [1003, 40] on html "EQ 2 99 1 Clients FONDATION PARTAGE & VIE Situation Analyse Contacts & Adresses…" at bounding box center [535, 240] width 1070 height 481
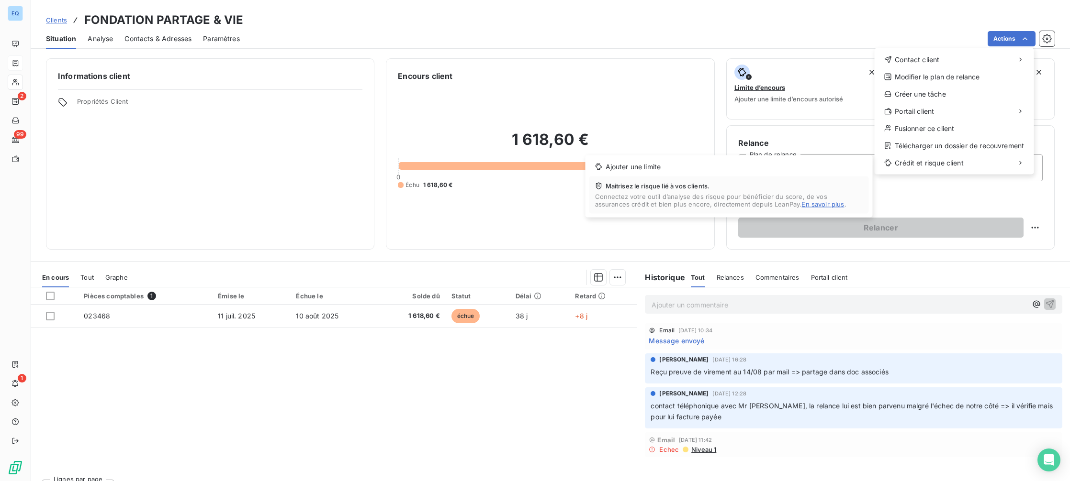
click at [347, 433] on html "EQ 2 99 1 Clients FONDATION PARTAGE & VIE Situation Analyse Contacts & Adresses…" at bounding box center [535, 240] width 1070 height 481
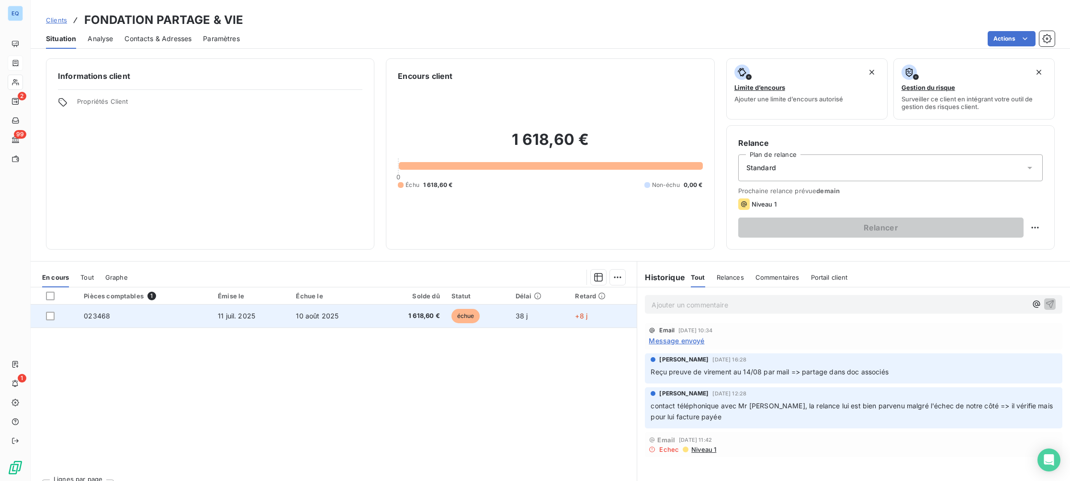
click at [317, 318] on span "10 août 2025" at bounding box center [317, 316] width 43 height 8
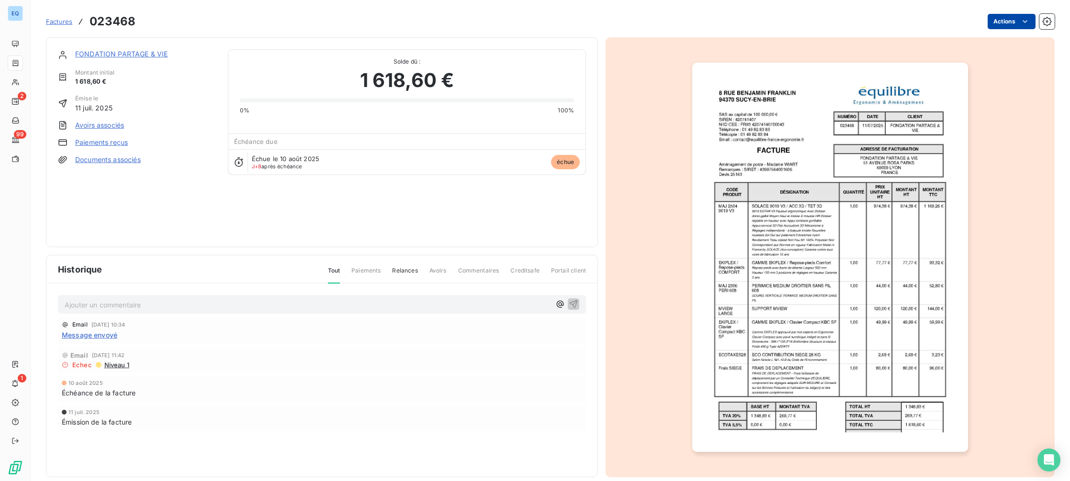
click at [999, 22] on html "EQ 2 99 1 Factures 023468 Actions FONDATION PARTAGE & VIE Montant initial 1 618…" at bounding box center [535, 240] width 1070 height 481
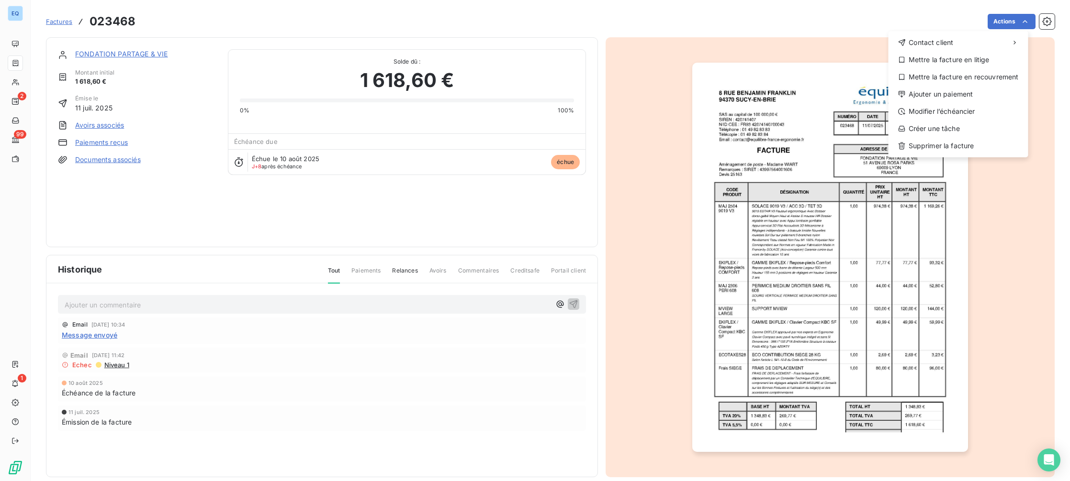
click at [599, 18] on html "EQ 2 99 1 Factures 023468 Actions Contact client Mettre la facture en litige Me…" at bounding box center [535, 240] width 1070 height 481
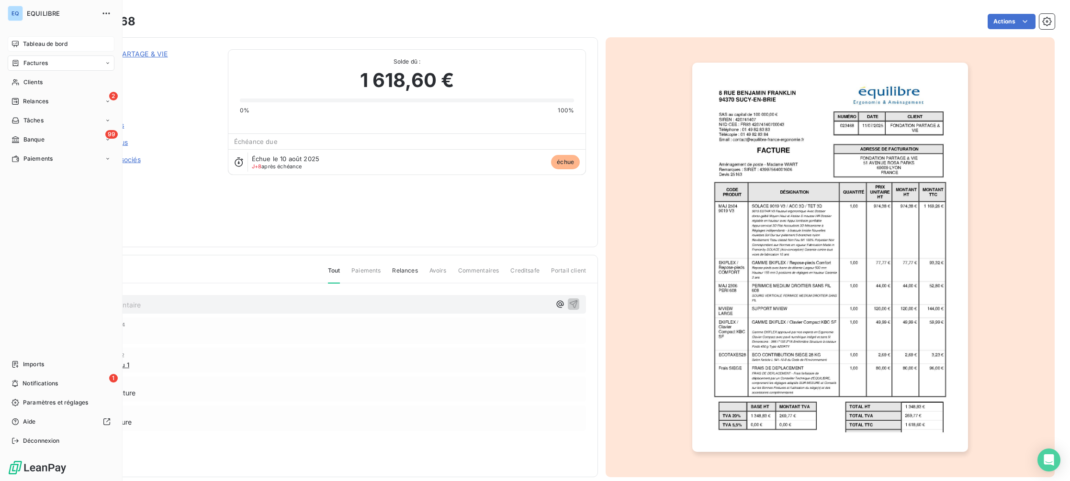
click at [41, 50] on div "Tableau de bord" at bounding box center [61, 43] width 107 height 15
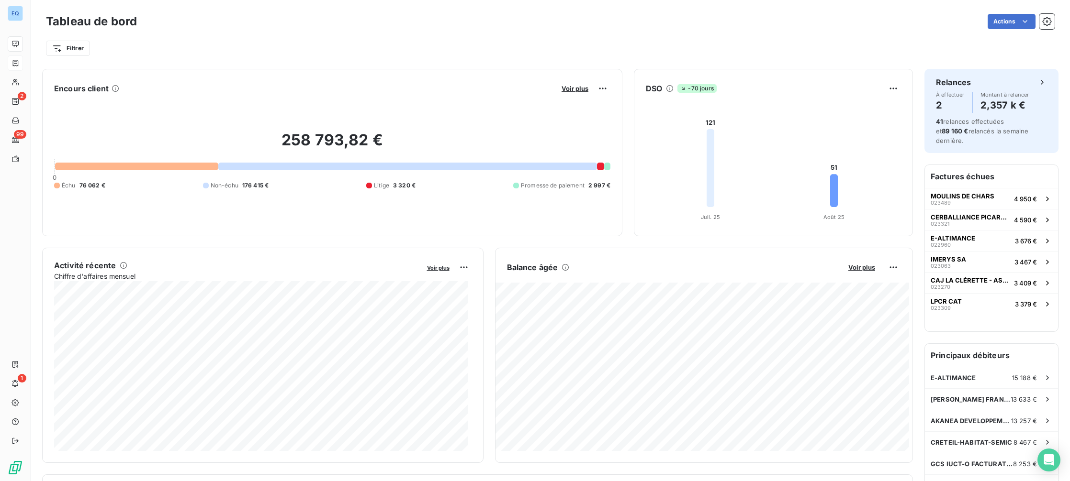
click at [568, 168] on div at bounding box center [407, 167] width 379 height 8
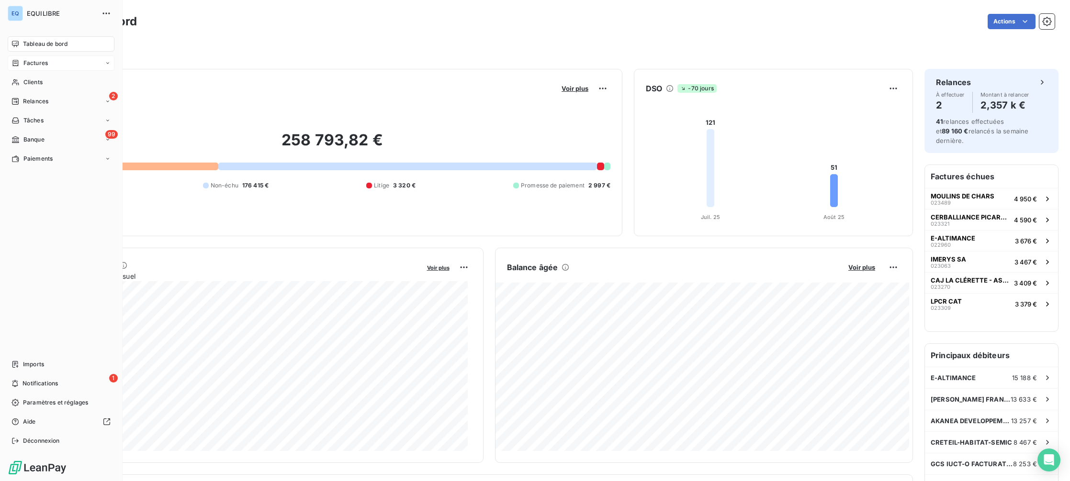
click at [17, 59] on icon at bounding box center [15, 63] width 8 height 8
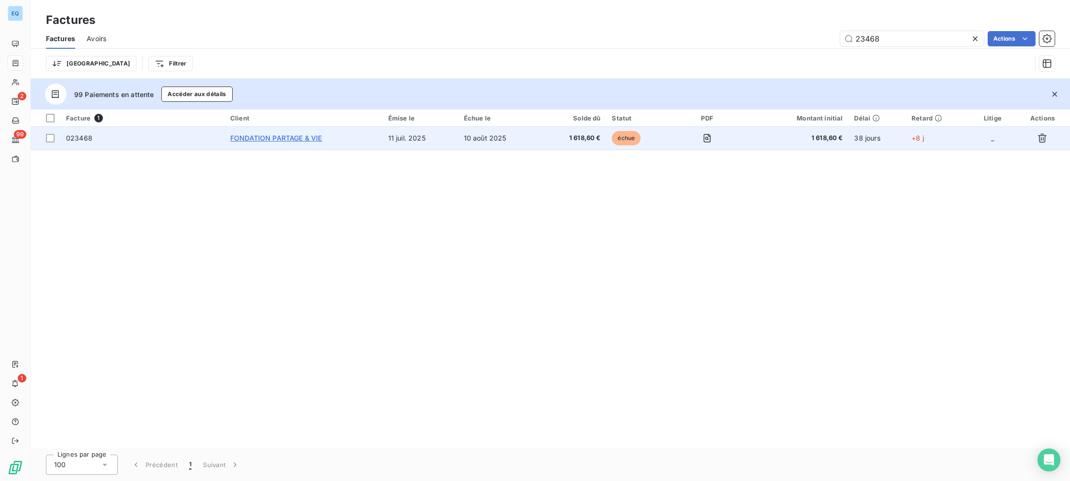
click at [271, 135] on span "FONDATION PARTAGE & VIE" at bounding box center [275, 138] width 91 height 8
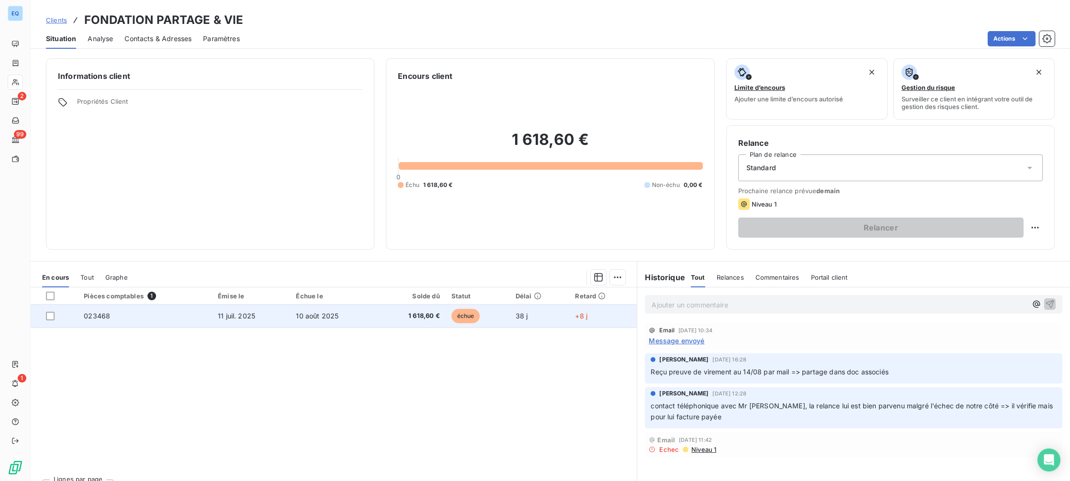
click at [100, 305] on td "023468" at bounding box center [145, 316] width 134 height 23
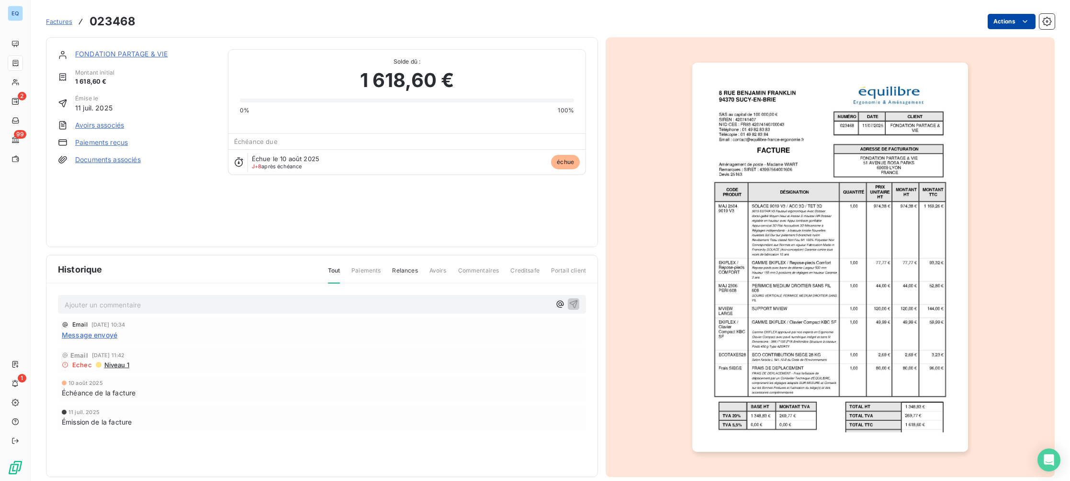
click at [999, 13] on html "EQ 2 99 1 Factures 023468 Actions FONDATION PARTAGE & VIE Montant initial 1 618…" at bounding box center [535, 240] width 1070 height 481
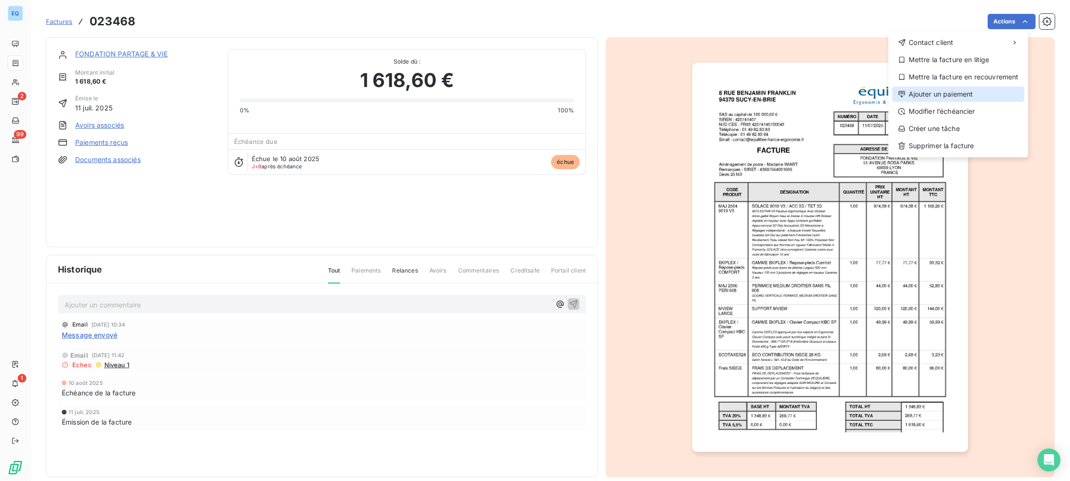
click at [959, 96] on div "Ajouter un paiement" at bounding box center [958, 94] width 132 height 15
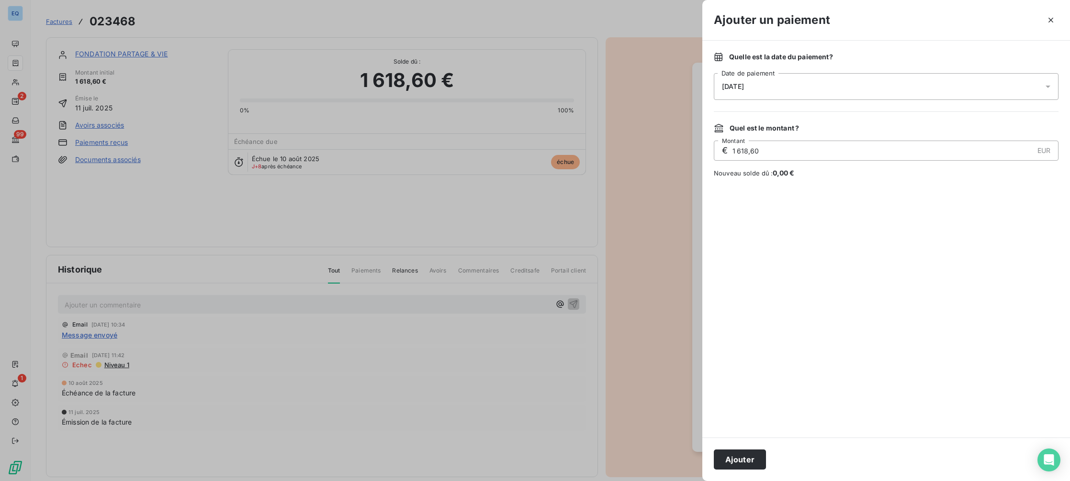
click at [744, 83] on span "18/08/2025" at bounding box center [733, 87] width 22 height 8
click at [826, 204] on button "15" at bounding box center [817, 204] width 19 height 19
click at [800, 204] on button "14" at bounding box center [798, 204] width 19 height 19
click at [827, 343] on div at bounding box center [886, 308] width 345 height 237
click at [762, 83] on div "14/08/2025" at bounding box center [886, 86] width 345 height 27
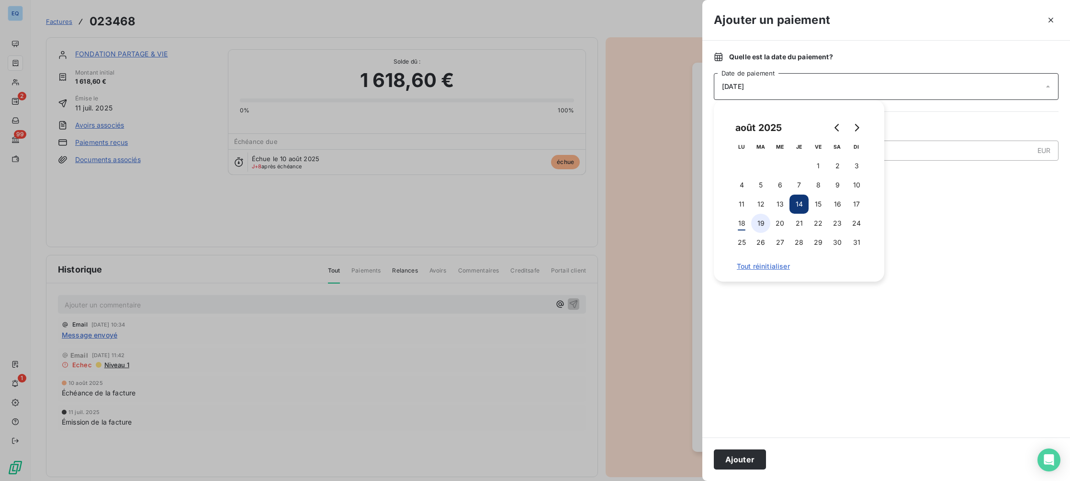
click at [756, 224] on button "19" at bounding box center [760, 223] width 19 height 19
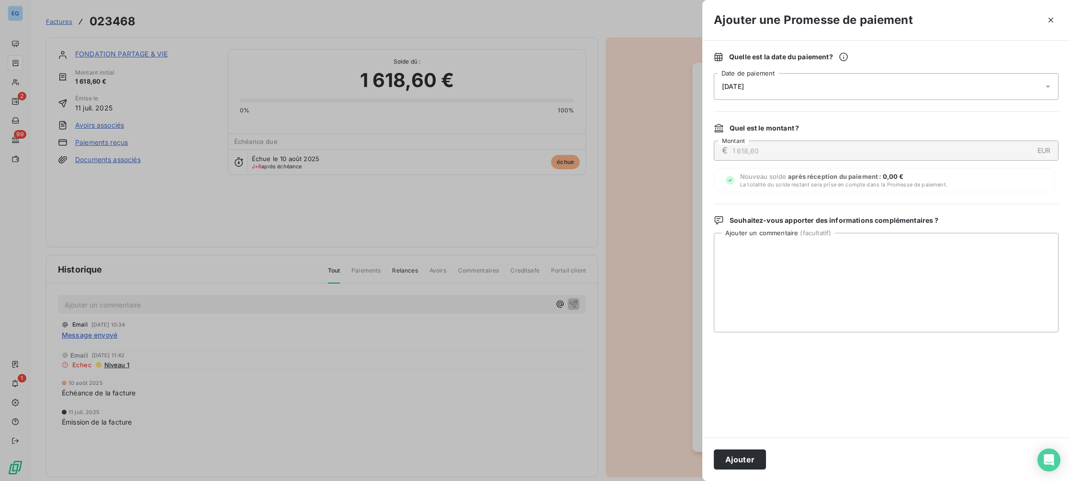
click at [768, 371] on div at bounding box center [886, 385] width 345 height 82
click at [754, 91] on div "19/08/2025" at bounding box center [886, 86] width 345 height 27
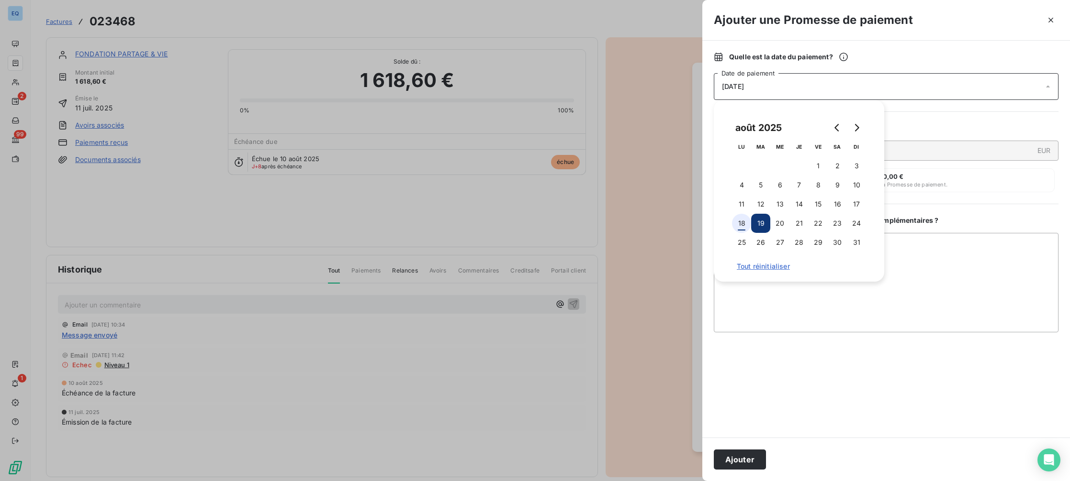
click at [743, 227] on button "18" at bounding box center [741, 223] width 19 height 19
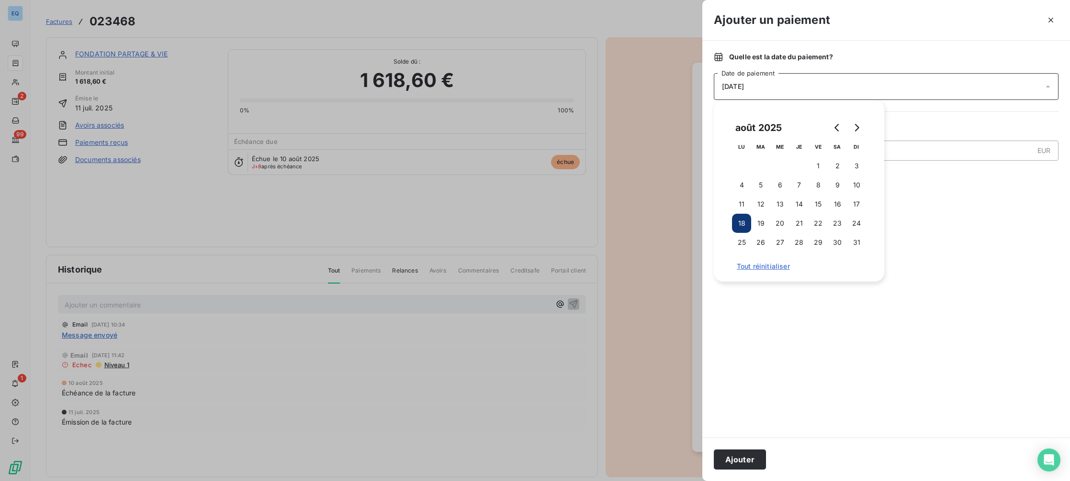
click at [760, 325] on div at bounding box center [886, 308] width 345 height 237
click at [735, 459] on button "Ajouter" at bounding box center [740, 460] width 52 height 20
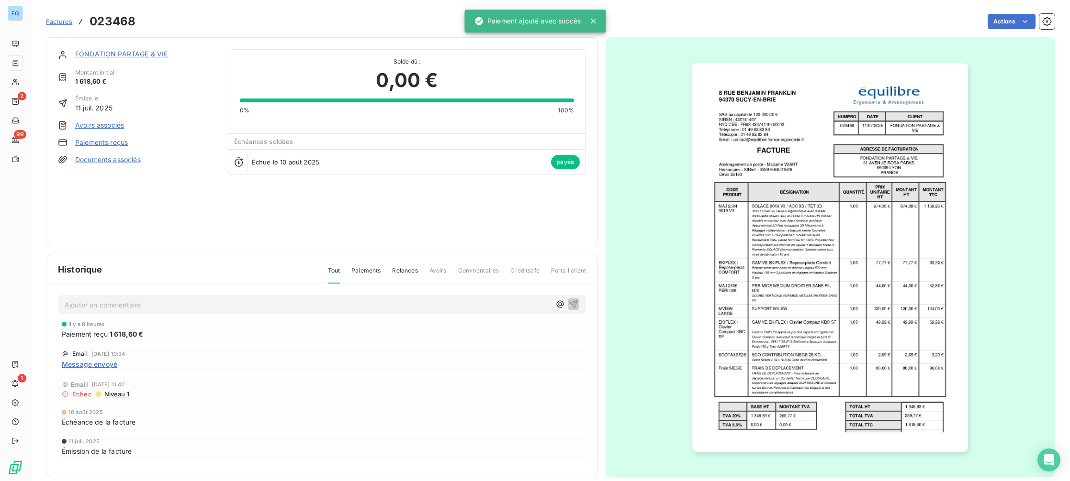
click at [594, 23] on icon at bounding box center [593, 21] width 10 height 10
click at [62, 26] on link "Factures" at bounding box center [59, 22] width 26 height 10
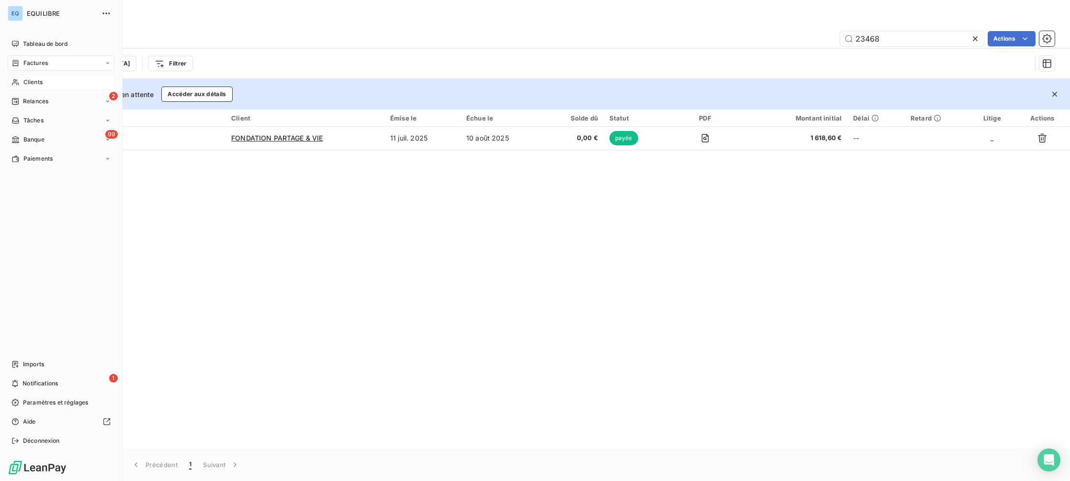
click at [19, 81] on icon at bounding box center [15, 82] width 8 height 8
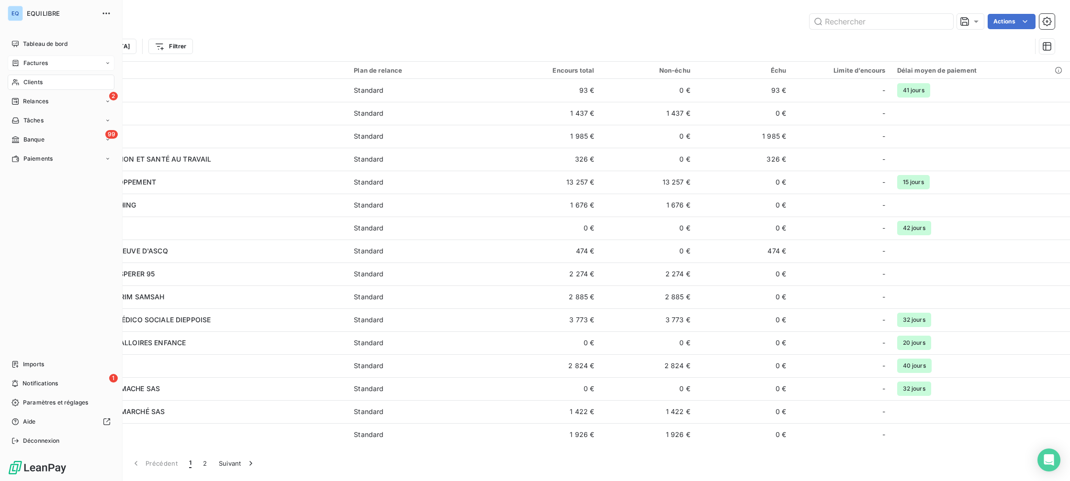
click at [16, 68] on div "Factures" at bounding box center [61, 63] width 107 height 15
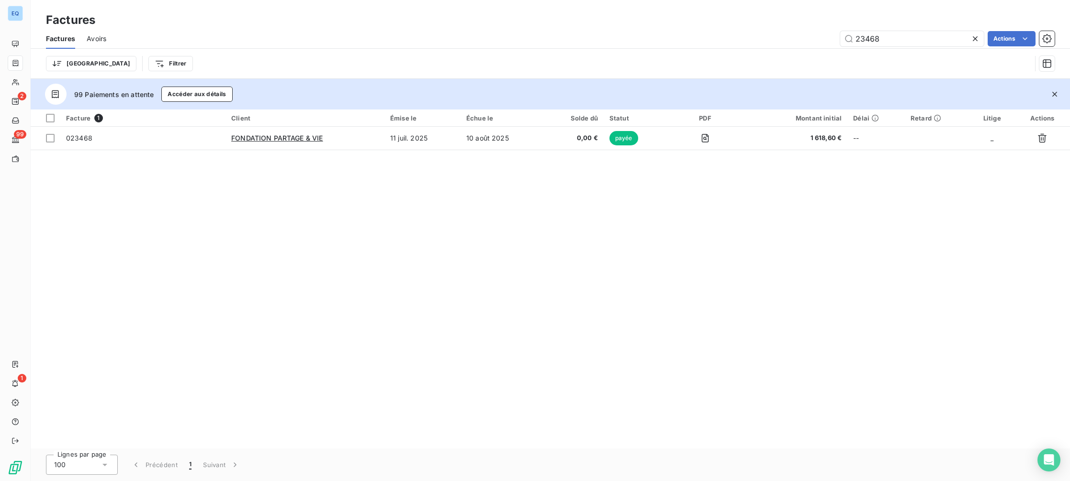
click at [1053, 95] on icon "button" at bounding box center [1054, 94] width 5 height 5
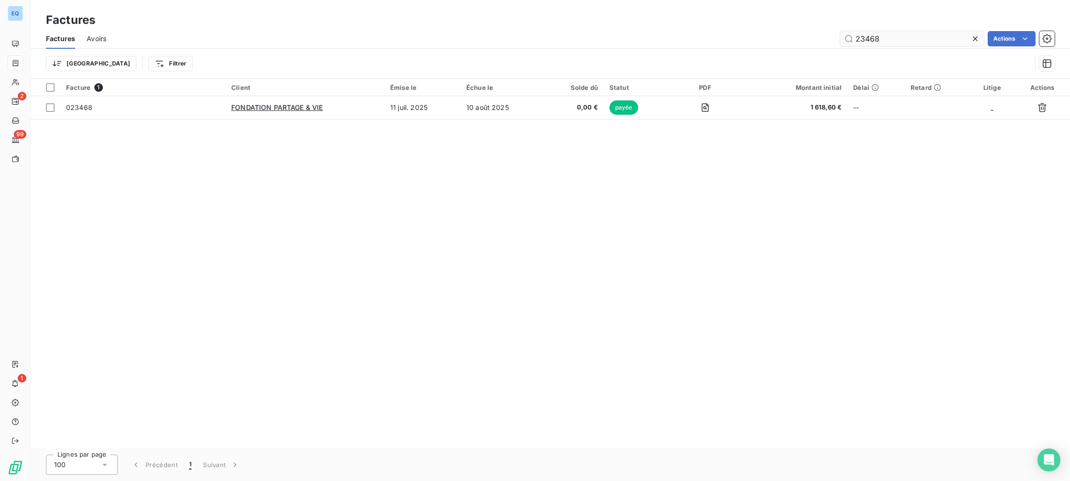
click at [974, 37] on icon at bounding box center [975, 39] width 10 height 10
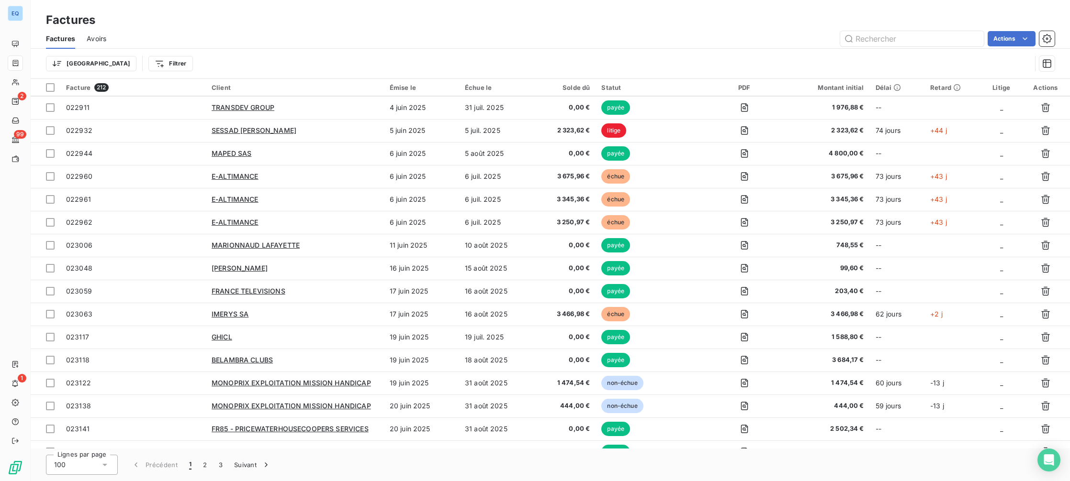
scroll to position [292, 0]
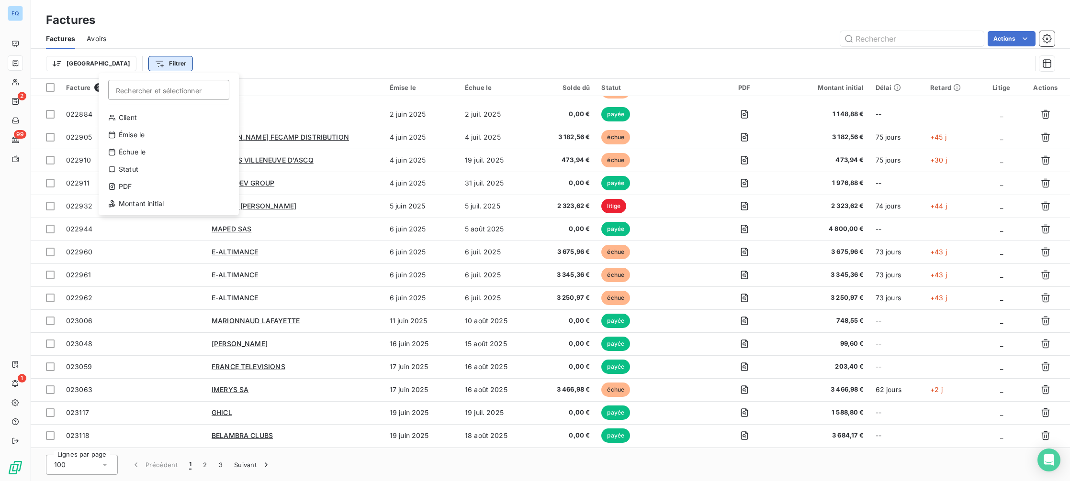
click at [112, 60] on html "EQ 2 99 1 Factures Factures Avoirs Actions Trier Filtrer Rechercher et sélectio…" at bounding box center [535, 240] width 1070 height 481
click at [126, 131] on div "Émise le" at bounding box center [168, 134] width 133 height 15
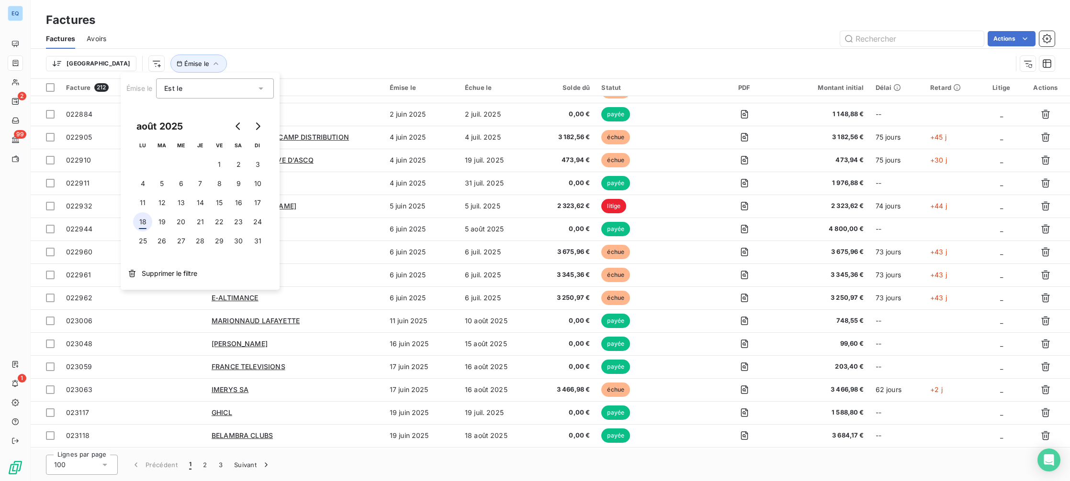
click at [146, 224] on button "18" at bounding box center [142, 222] width 19 height 19
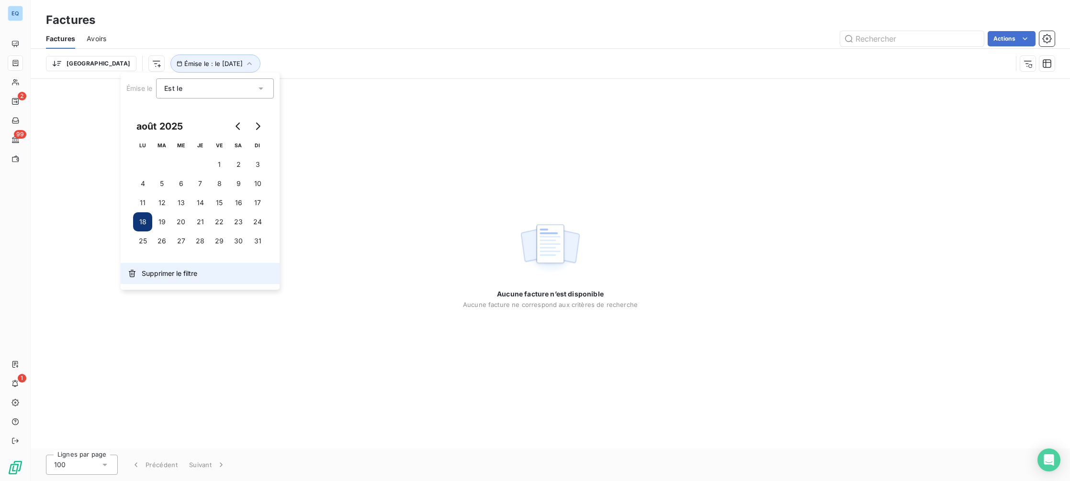
click at [143, 271] on span "Supprimer le filtre" at bounding box center [170, 274] width 56 height 10
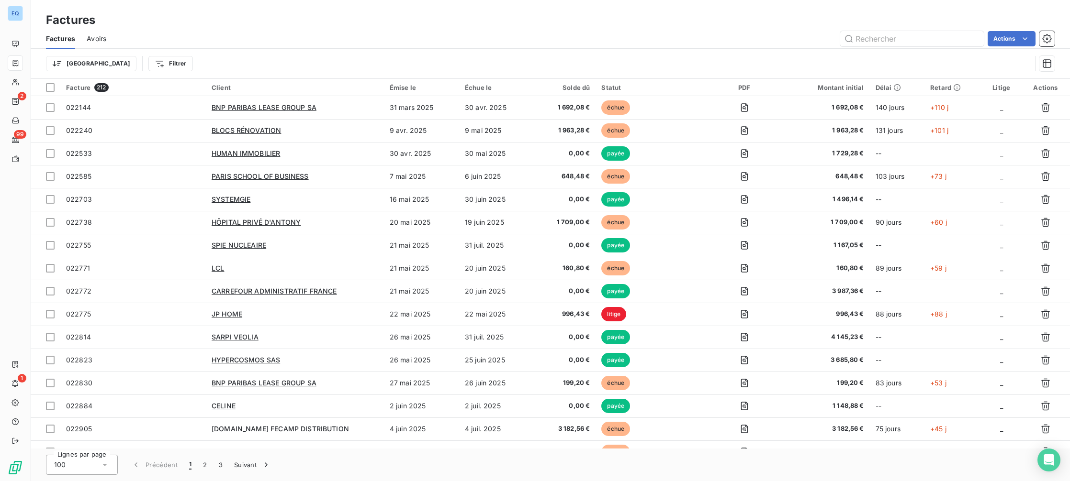
click at [102, 53] on div "Trier Filtrer" at bounding box center [550, 64] width 1008 height 30
click at [105, 63] on html "EQ 2 99 1 Factures Factures Avoirs Actions Trier Filtrer Facture 212 Client Émi…" at bounding box center [535, 240] width 1070 height 481
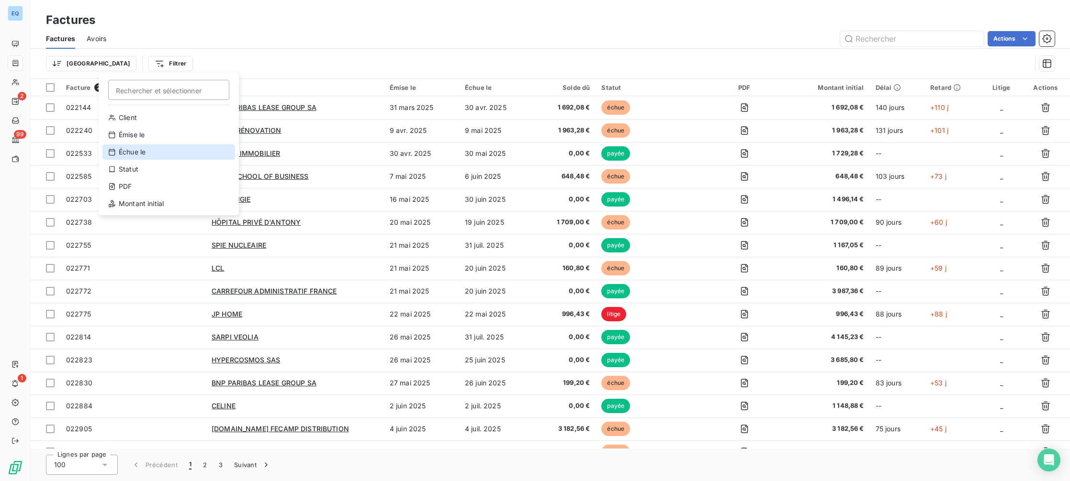
click at [132, 149] on div "Échue le" at bounding box center [168, 152] width 133 height 15
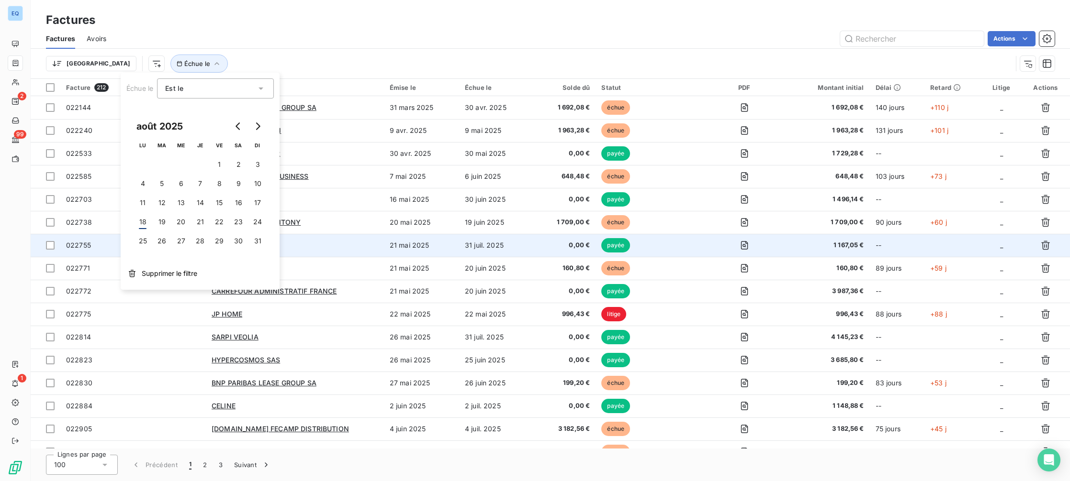
click at [137, 265] on button "Supprimer le filtre" at bounding box center [200, 273] width 159 height 21
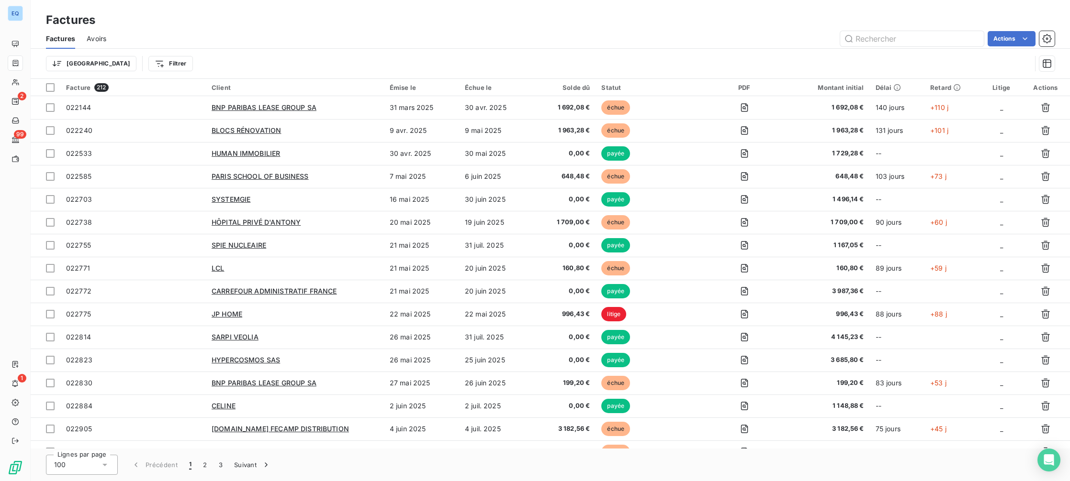
click at [122, 65] on html "EQ 2 99 1 Factures Factures Avoirs Actions Trier Filtrer Facture 212 Client Émi…" at bounding box center [535, 240] width 1070 height 481
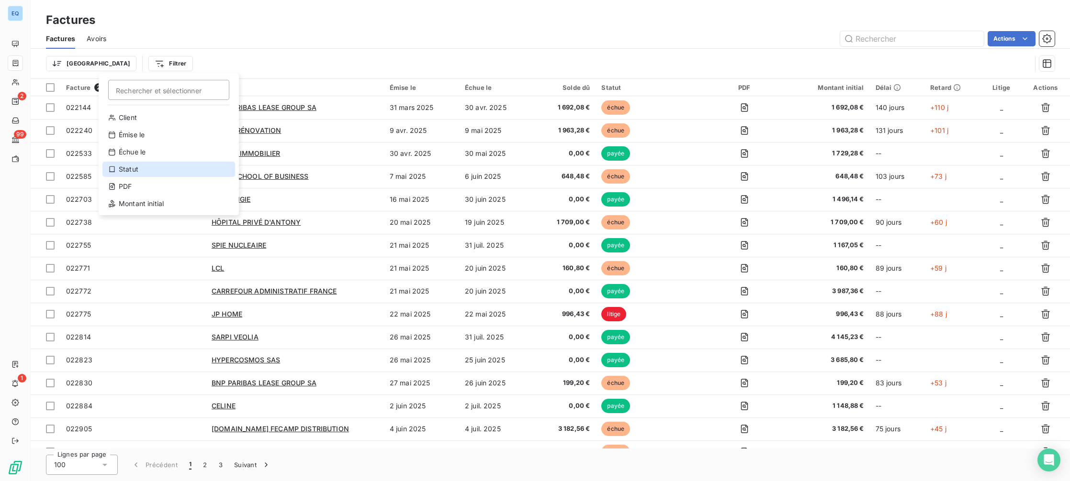
click at [135, 171] on div "Statut" at bounding box center [168, 169] width 133 height 15
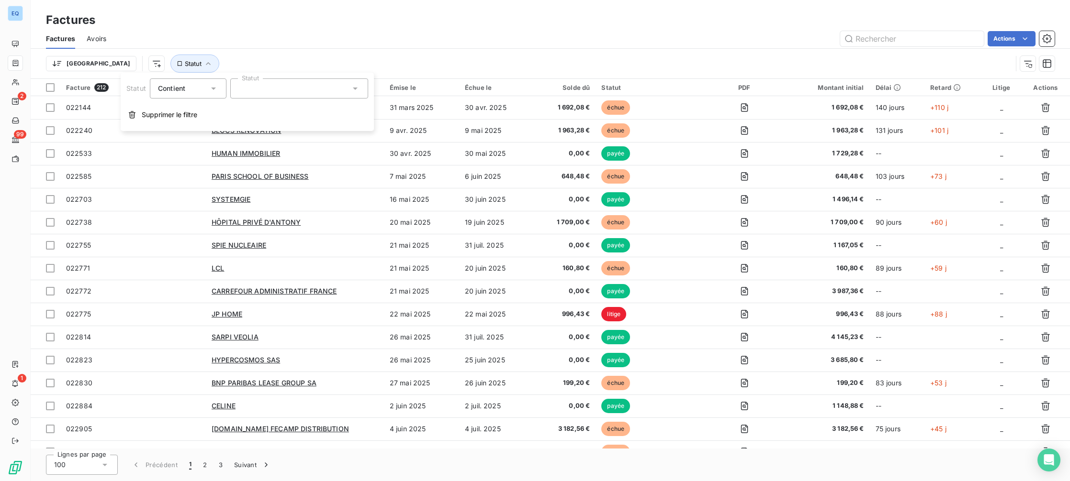
click at [289, 77] on div "Statut Contient Statut Supprimer le filtre" at bounding box center [247, 102] width 253 height 58
click at [289, 82] on div at bounding box center [299, 88] width 138 height 20
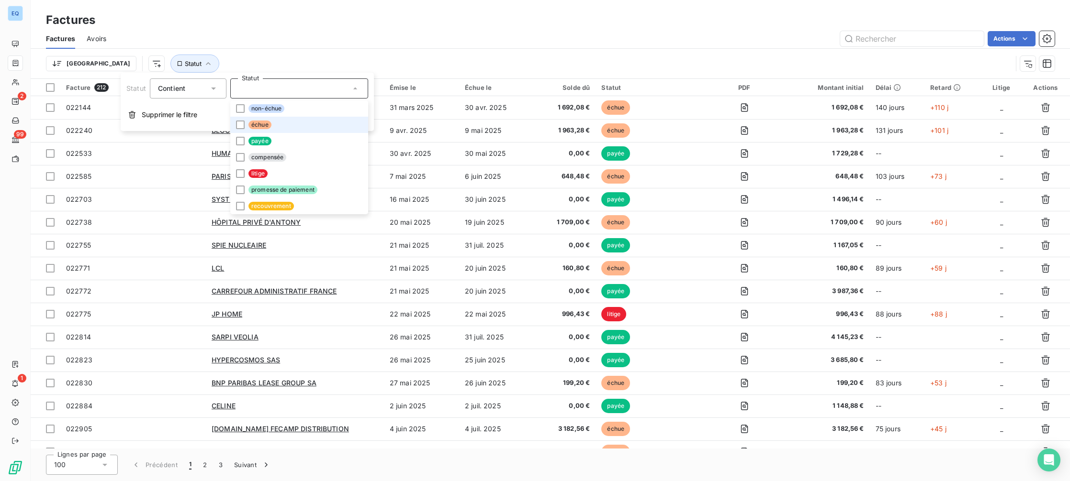
click at [269, 125] on span "échue" at bounding box center [259, 125] width 23 height 9
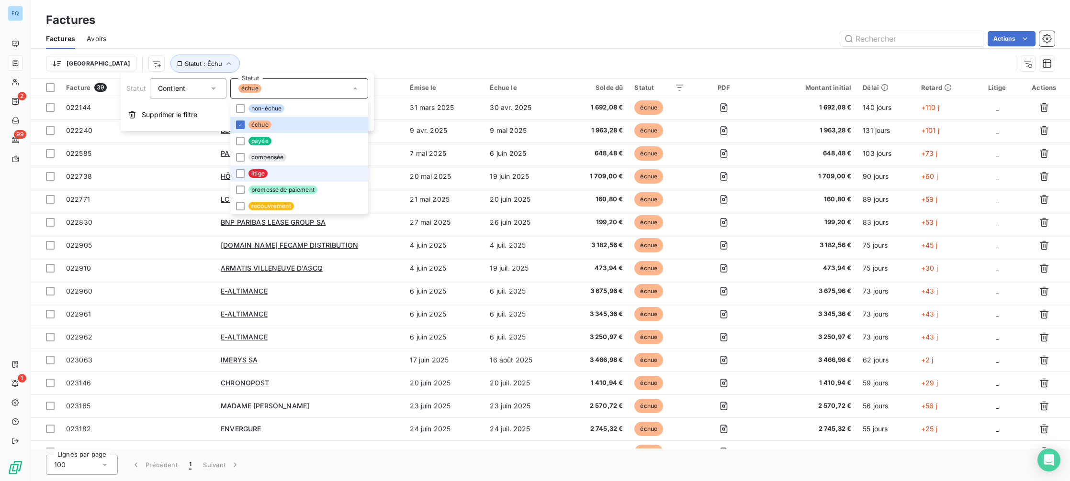
click at [264, 180] on li "litige" at bounding box center [299, 174] width 138 height 16
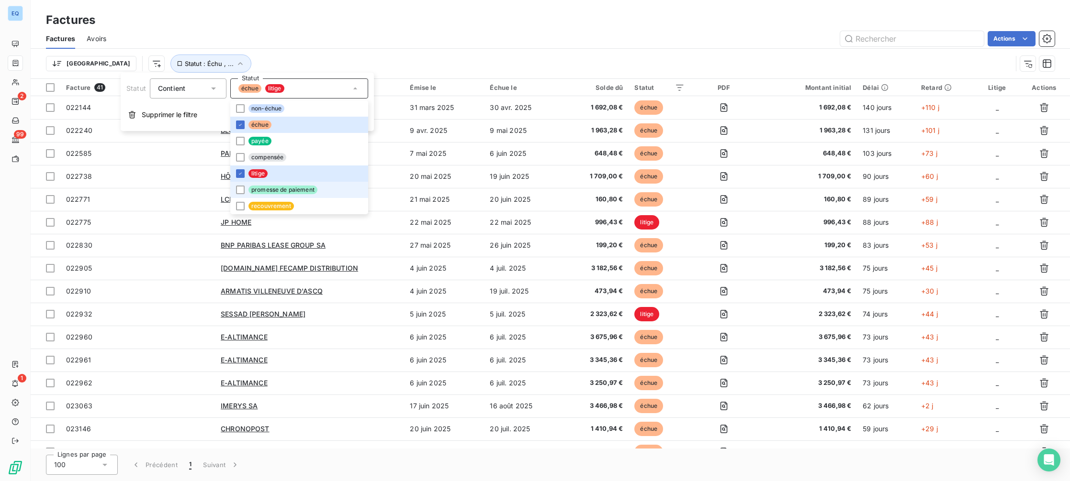
click at [258, 192] on span "promesse de paiement" at bounding box center [282, 190] width 69 height 9
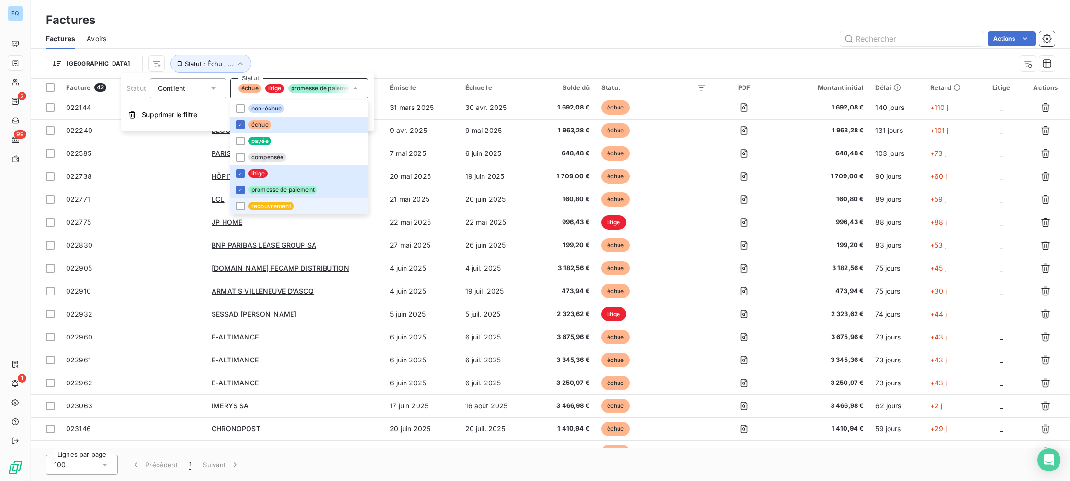
click at [245, 206] on li "recouvrement" at bounding box center [299, 206] width 138 height 16
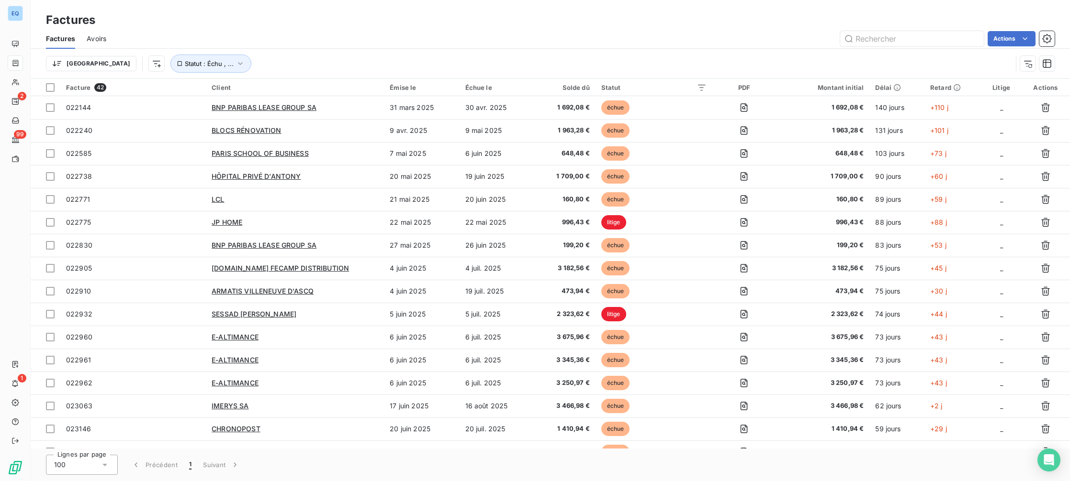
click at [498, 45] on div "Actions" at bounding box center [586, 38] width 937 height 15
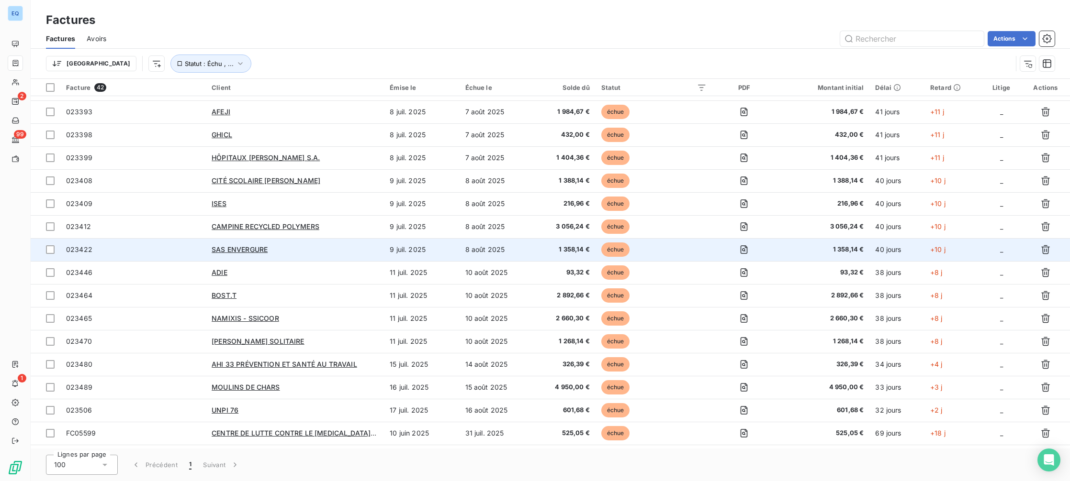
scroll to position [612, 0]
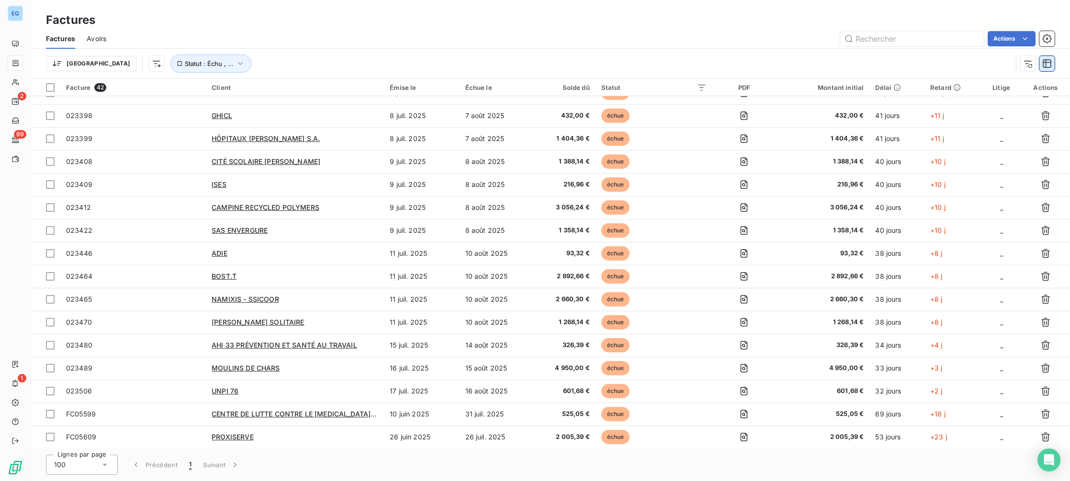
click at [1046, 63] on icon "button" at bounding box center [1047, 64] width 10 height 10
click at [955, 63] on div "Trier Statut : Échu , ..." at bounding box center [529, 64] width 966 height 18
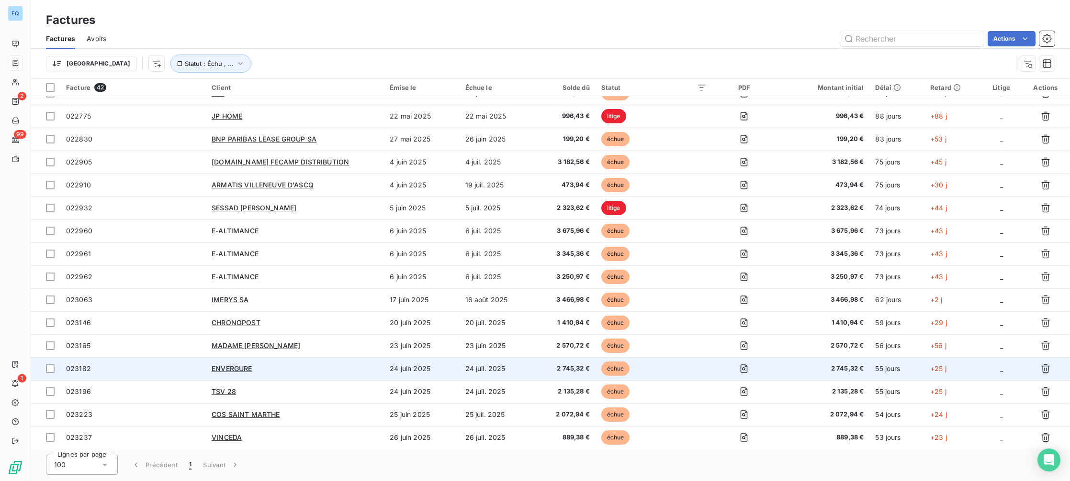
scroll to position [0, 0]
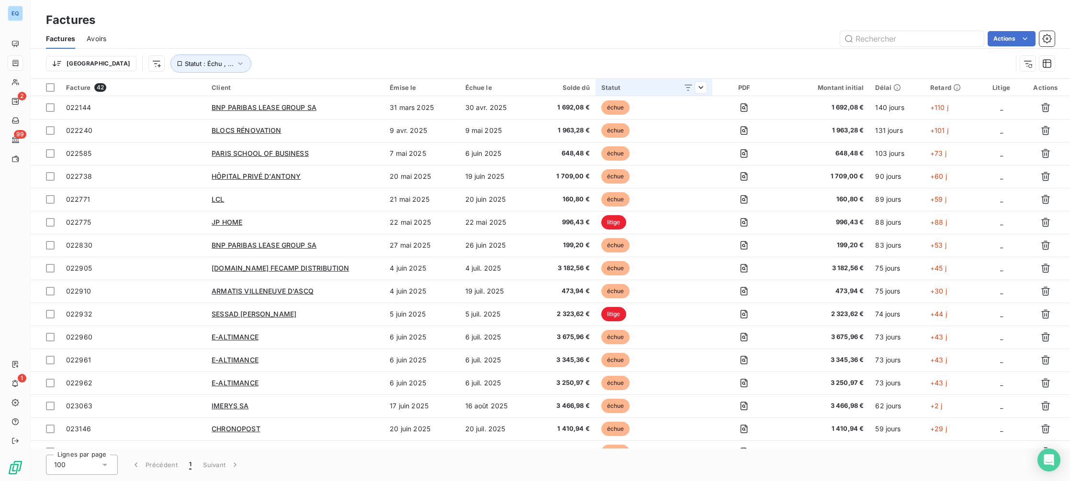
click at [619, 85] on div "Statut" at bounding box center [653, 88] width 105 height 8
click at [504, 66] on html "EQ 2 99 1 Factures Factures Avoirs Actions Trier Statut : Échu , ... Facture 42…" at bounding box center [535, 240] width 1070 height 481
